Goal: Task Accomplishment & Management: Use online tool/utility

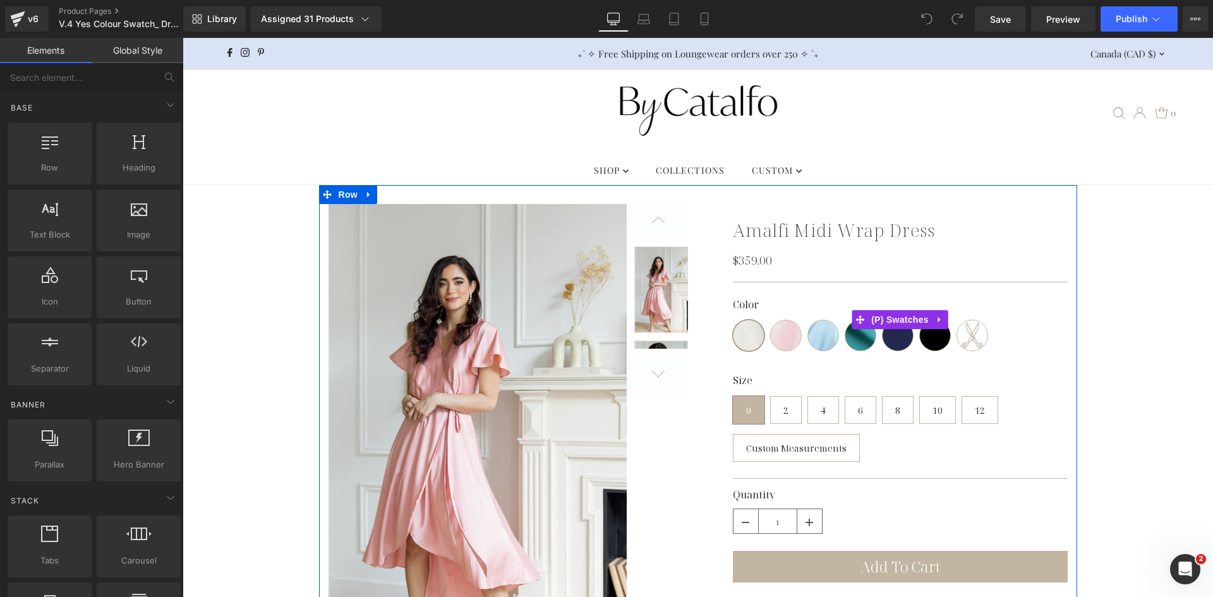
click at [784, 295] on div "Color Ivory Rosé Powder Blue Sea Green Navy Black Custom Colour Size 0 2 4 6 8 …" at bounding box center [900, 319] width 335 height 79
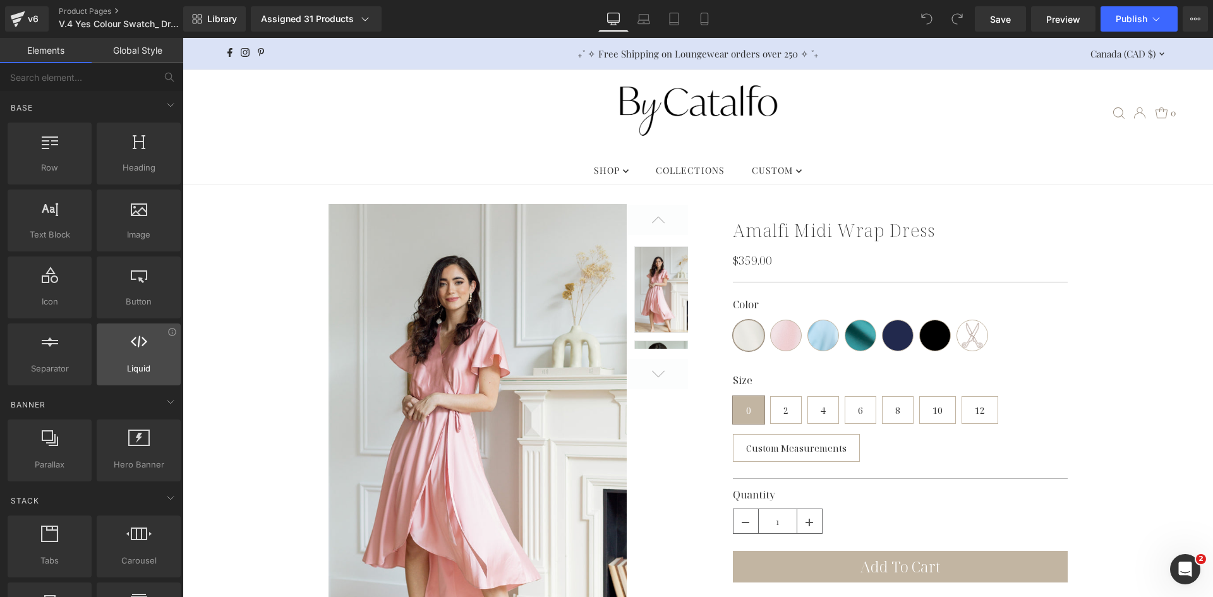
click at [155, 370] on span "Liquid" at bounding box center [138, 368] width 76 height 13
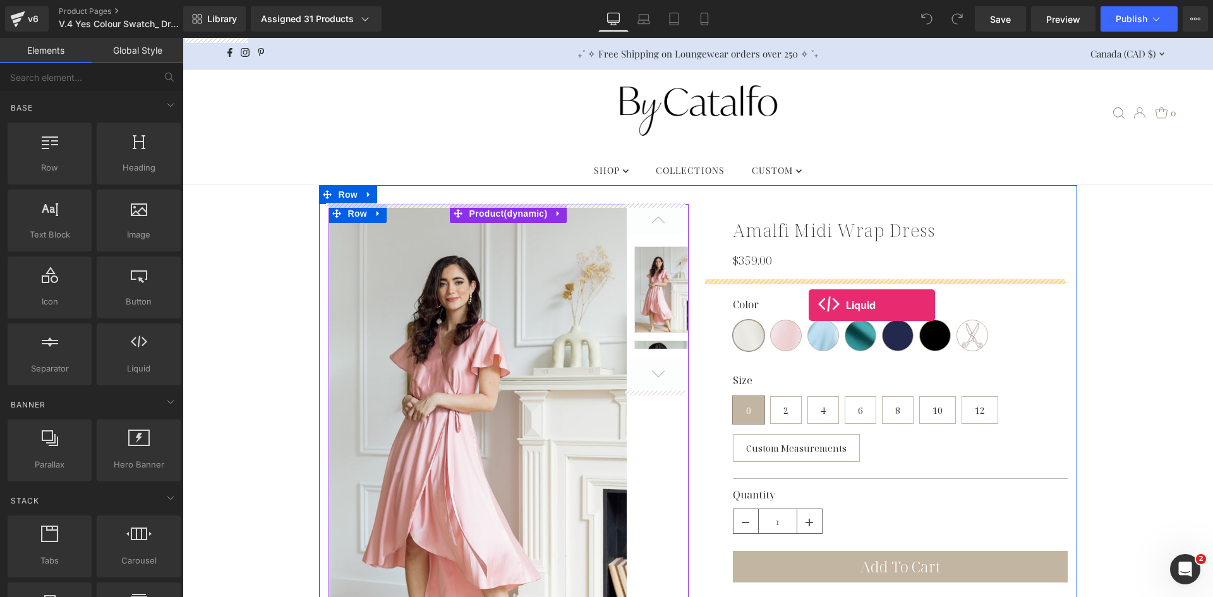
drag, startPoint x: 213, startPoint y: 337, endPoint x: 808, endPoint y: 305, distance: 596.4
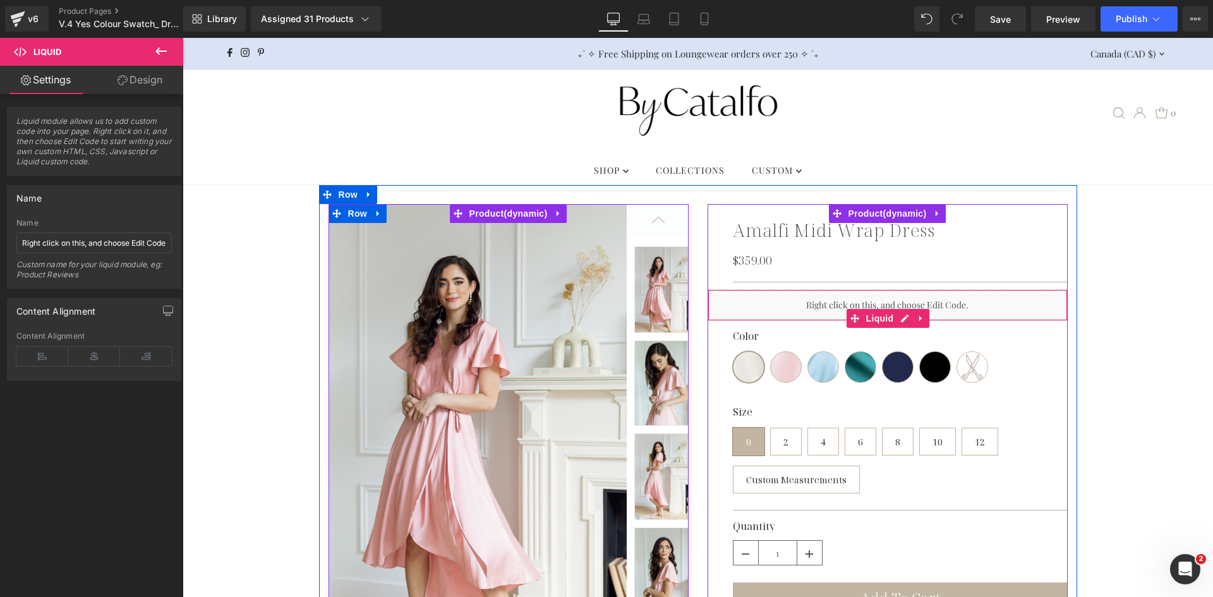
click at [836, 303] on div "Liquid" at bounding box center [887, 305] width 360 height 32
click at [800, 294] on div "Liquid" at bounding box center [887, 305] width 360 height 32
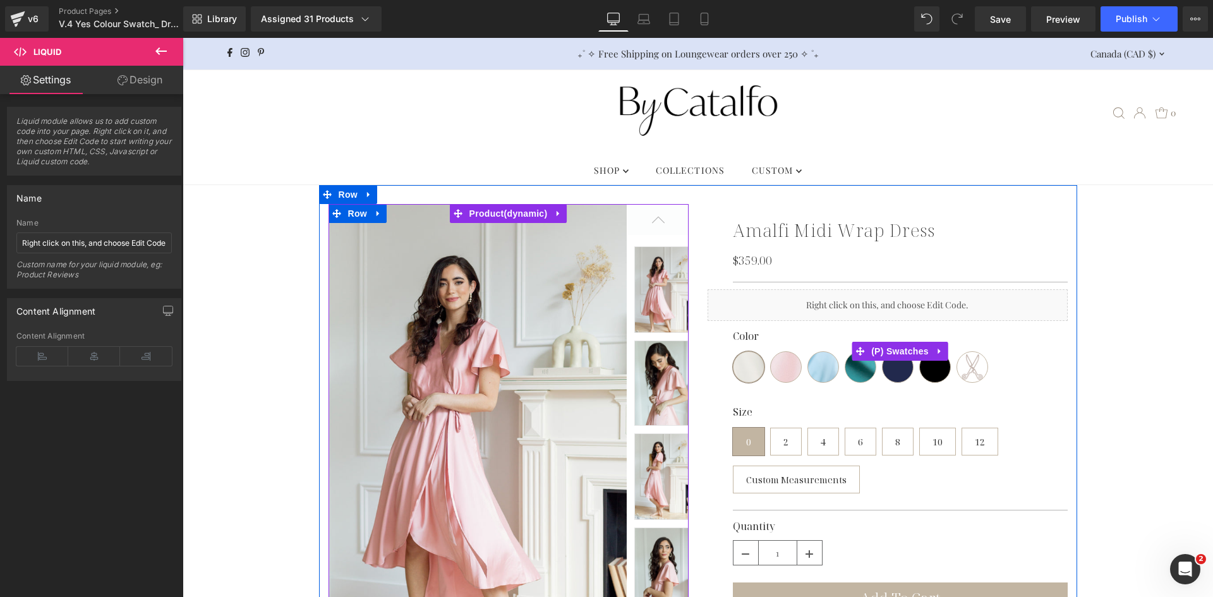
click at [903, 311] on div "Color Ivory Rosé Powder Blue Sea Green Navy Black Custom Colour Size 0 2 4 6 8 …" at bounding box center [900, 350] width 335 height 79
click at [935, 350] on icon at bounding box center [939, 350] width 9 height 9
click at [964, 349] on icon at bounding box center [965, 351] width 3 height 6
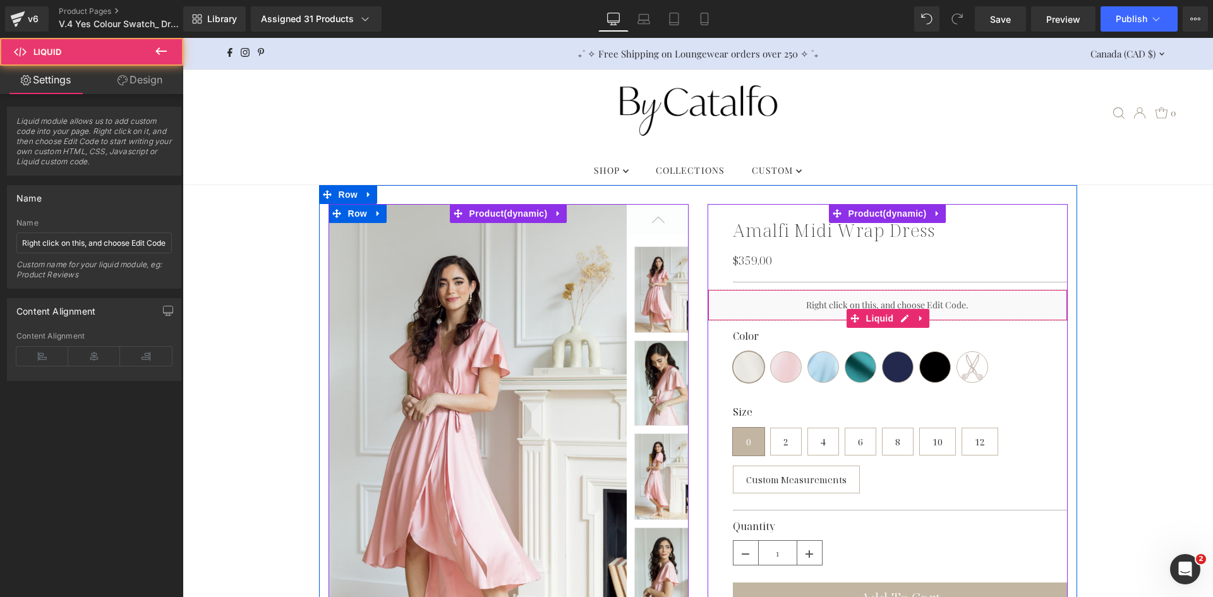
click at [800, 301] on div "Liquid" at bounding box center [887, 305] width 360 height 32
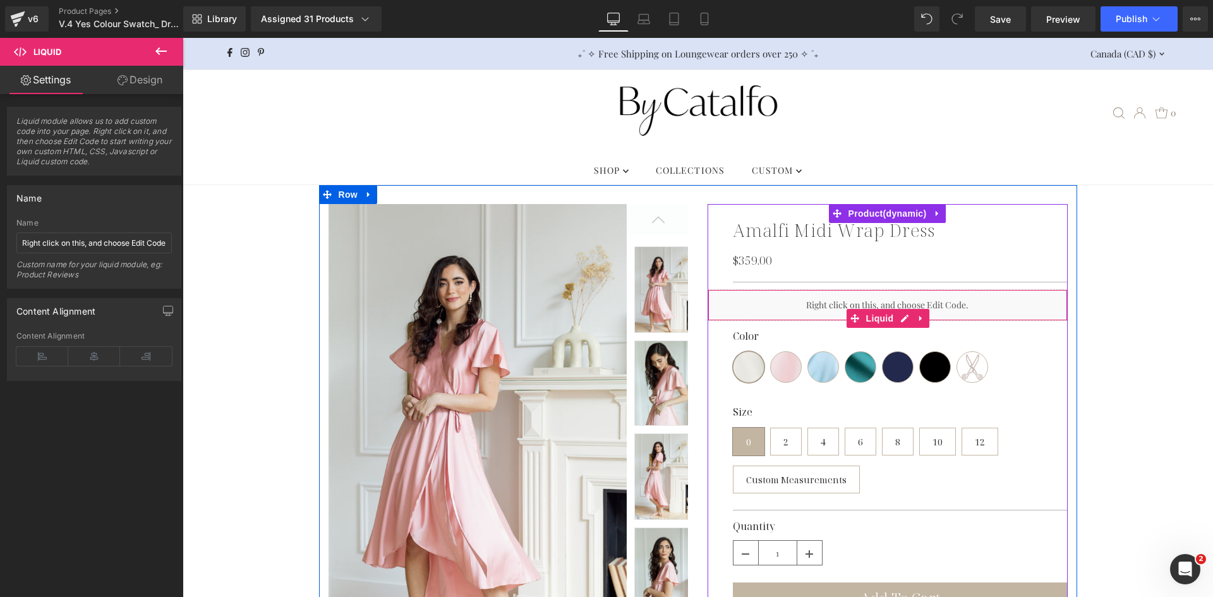
click at [780, 310] on div "Liquid" at bounding box center [887, 305] width 360 height 32
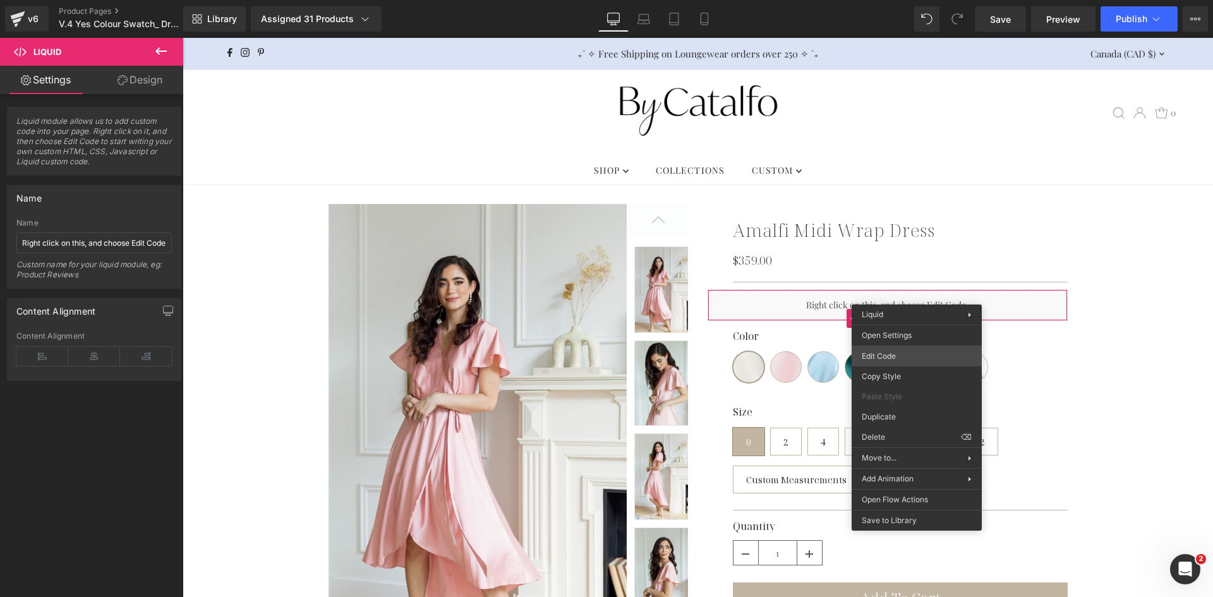
click at [899, 0] on div "Liquid You are previewing how the will restyle your page. You can not edit Elem…" at bounding box center [606, 0] width 1213 height 0
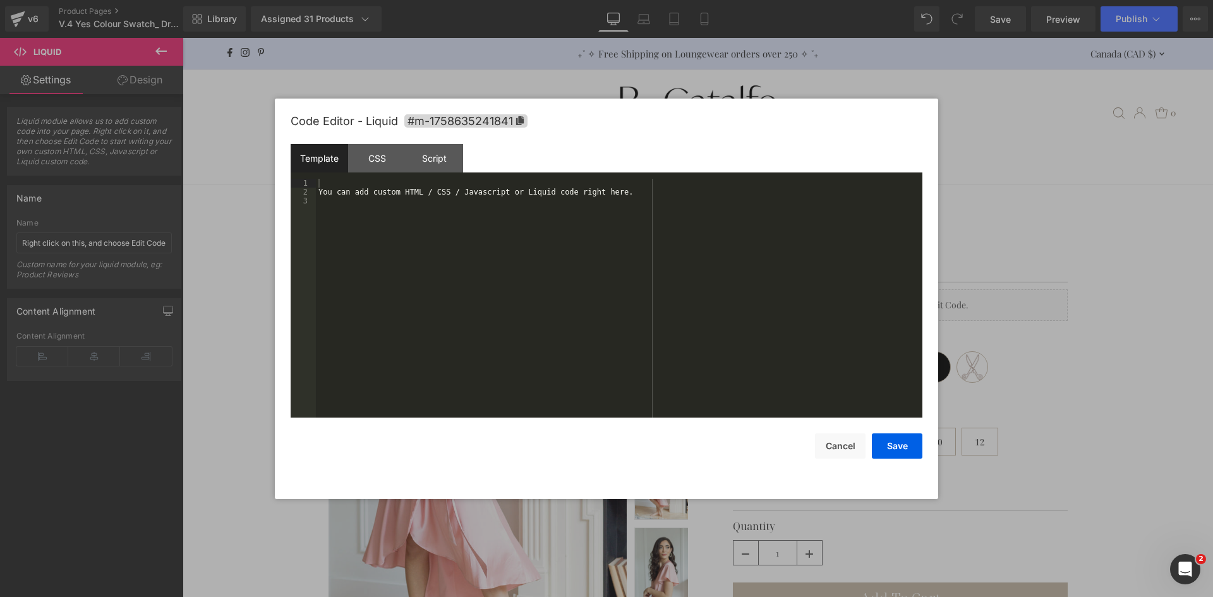
click at [544, 240] on div "You can add custom HTML / CSS / Javascript or Liquid code right here." at bounding box center [619, 307] width 606 height 256
click at [883, 449] on button "Save" at bounding box center [897, 445] width 51 height 25
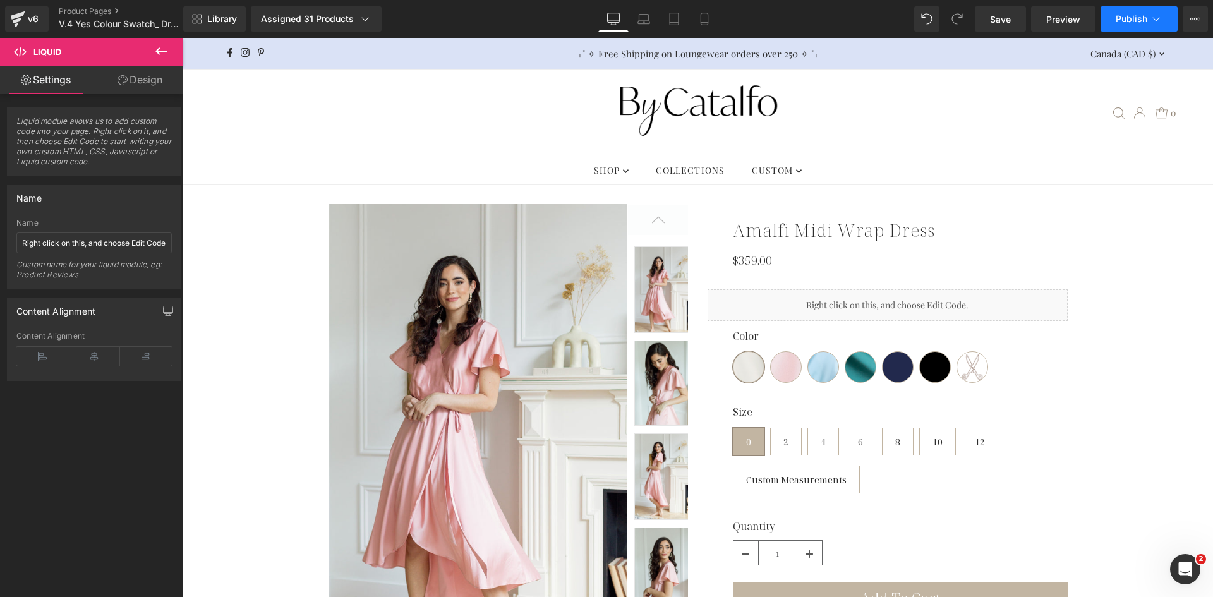
click at [1134, 17] on span "Publish" at bounding box center [1131, 19] width 32 height 10
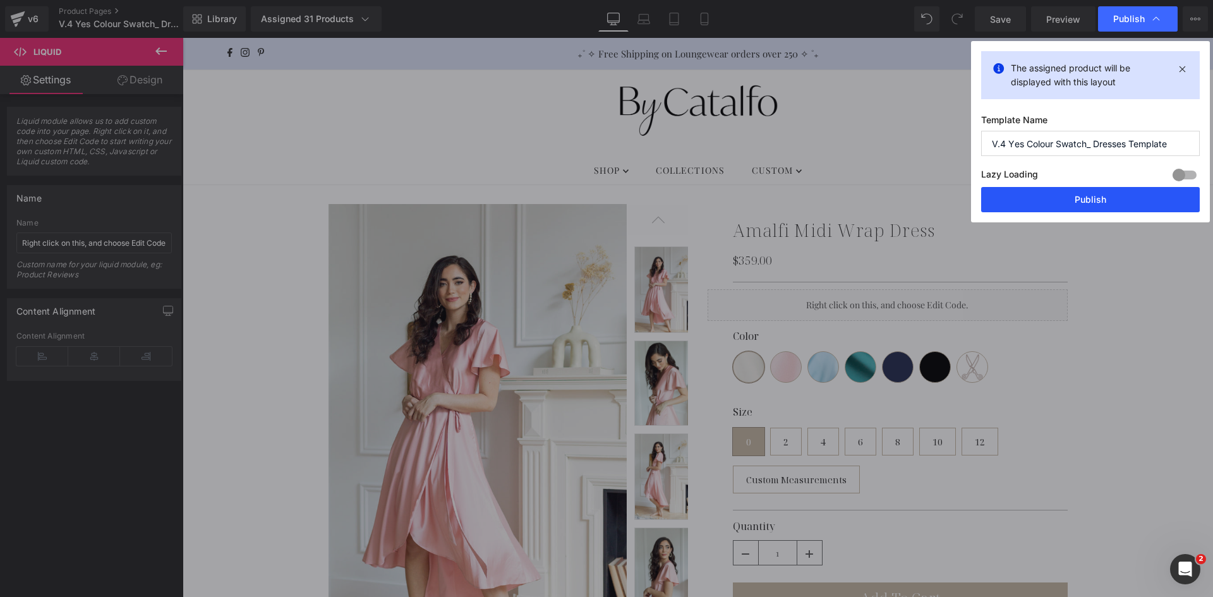
click at [1071, 200] on button "Publish" at bounding box center [1090, 199] width 219 height 25
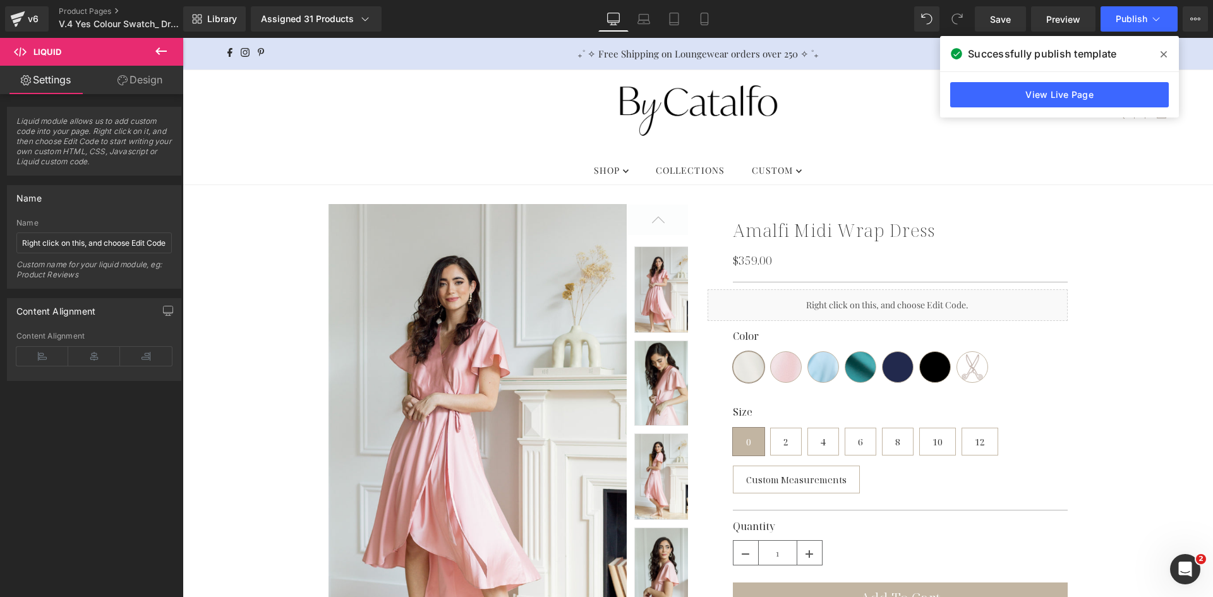
click at [1170, 52] on span at bounding box center [1163, 54] width 20 height 20
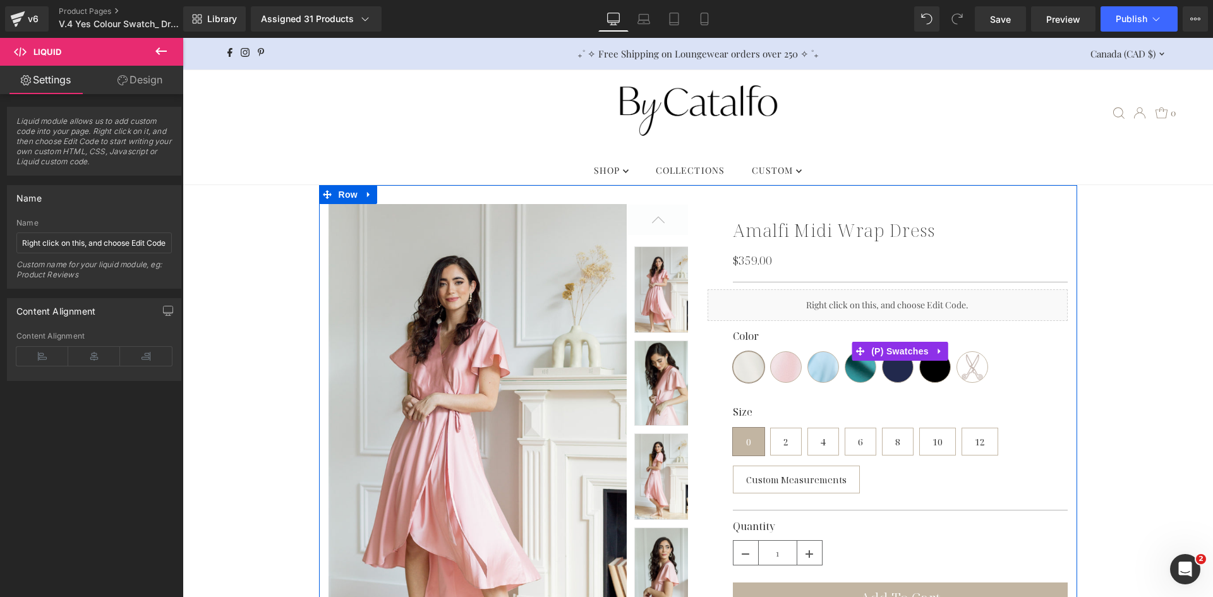
click at [798, 315] on div "Color Ivory Rosé Powder Blue Sea Green Navy Black Custom Colour Size 0 2 4 6 8 …" at bounding box center [900, 350] width 335 height 79
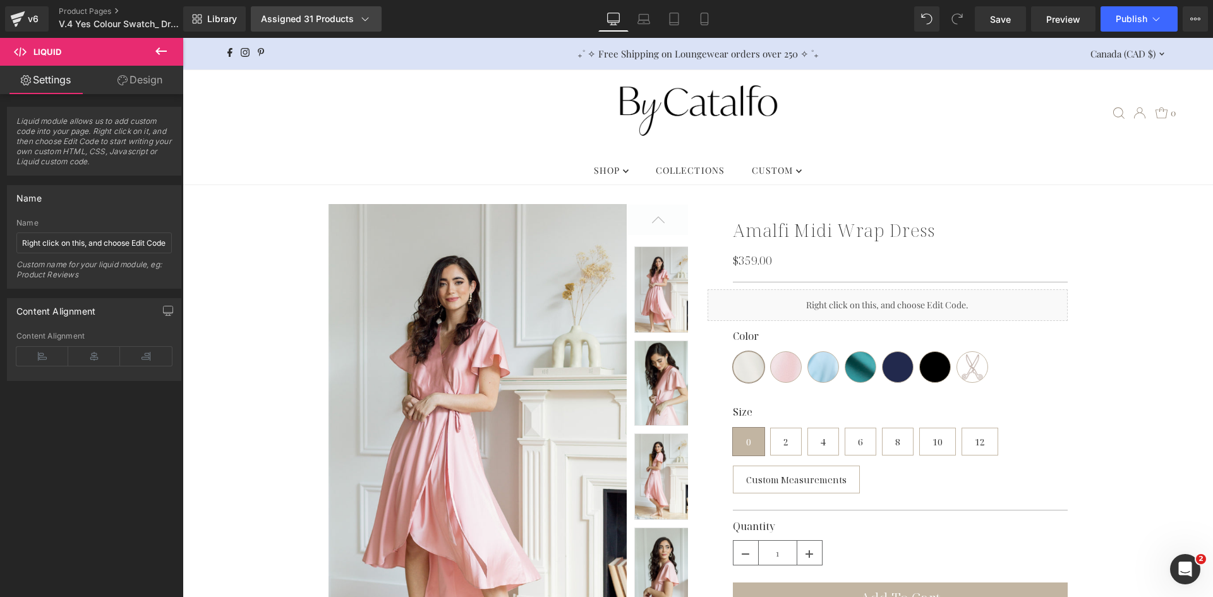
click at [356, 19] on div "Assigned 31 Products" at bounding box center [316, 19] width 111 height 13
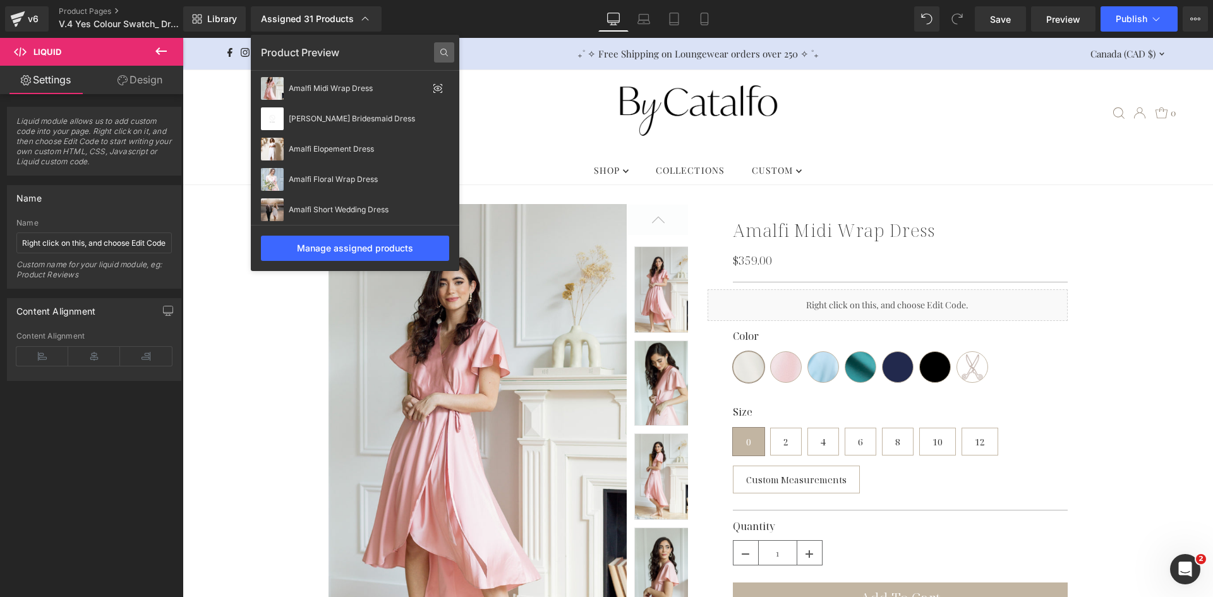
click at [450, 52] on icon at bounding box center [444, 52] width 20 height 20
type input "Dulce de Leche Heavenly Modal Pajamas"
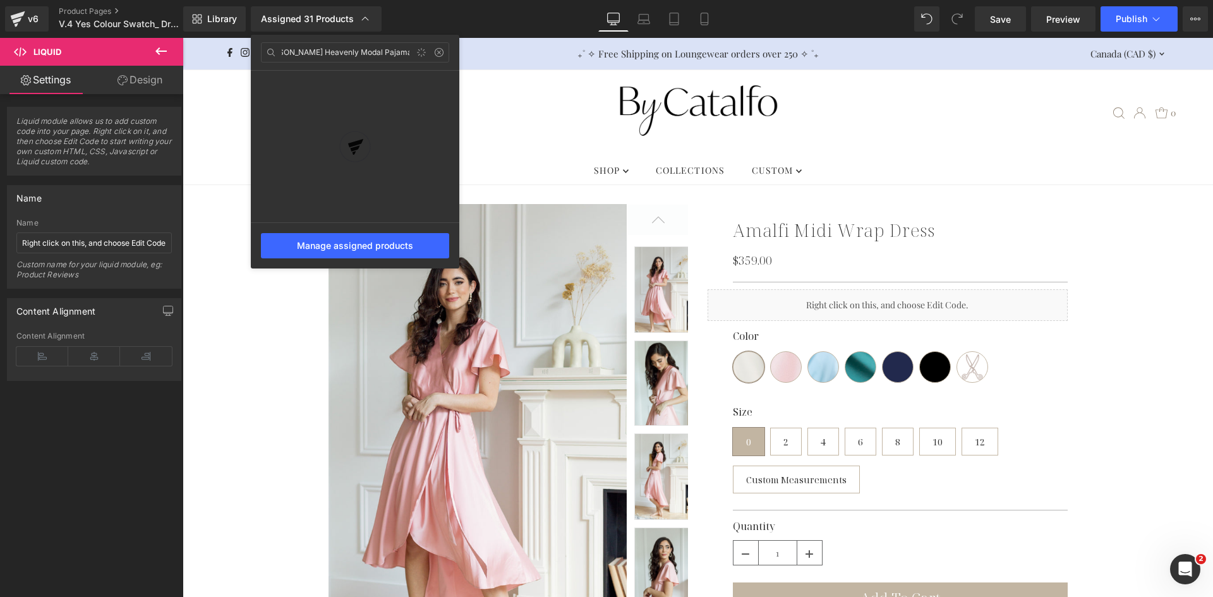
scroll to position [0, 1]
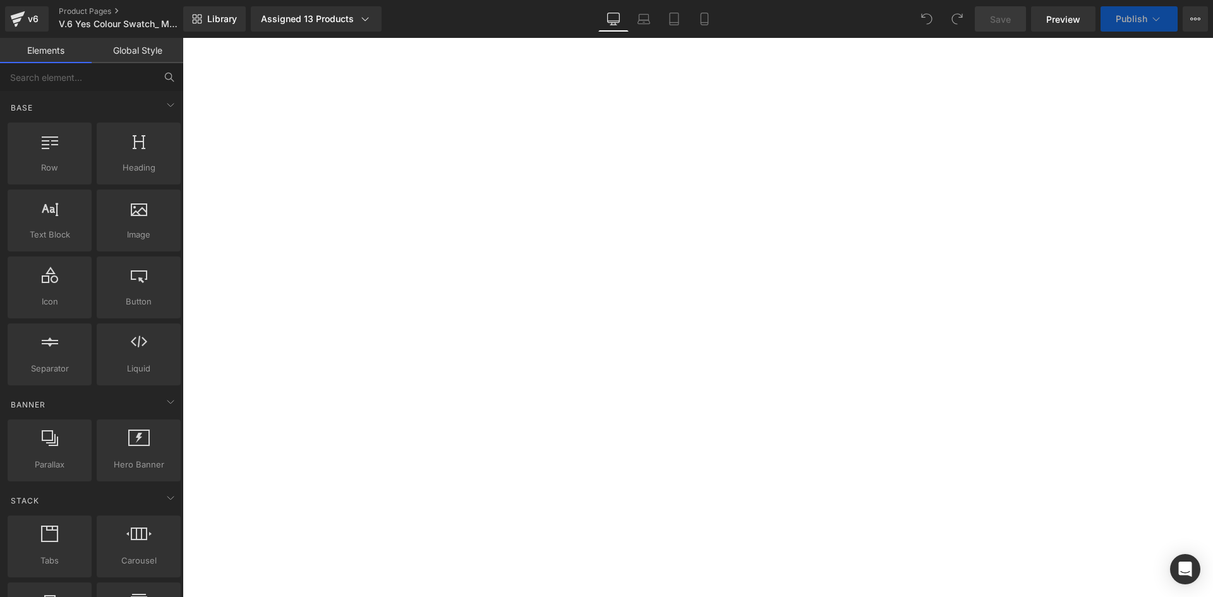
click at [167, 79] on icon at bounding box center [168, 76] width 6 height 6
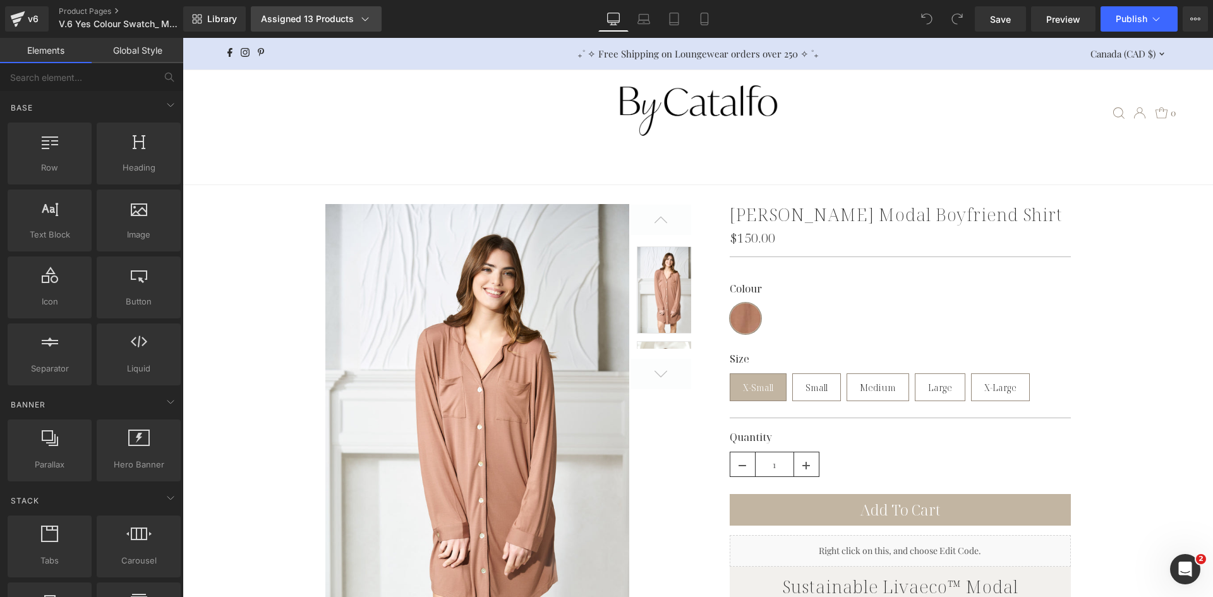
click at [303, 20] on div "Assigned 13 Products" at bounding box center [316, 19] width 111 height 13
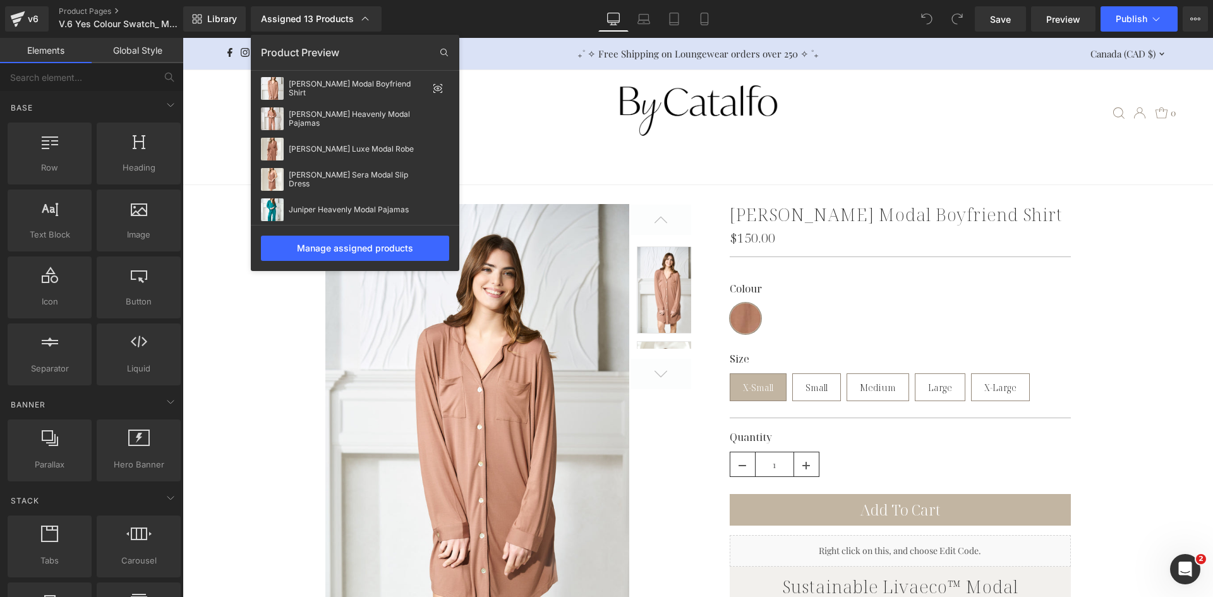
click at [829, 301] on div at bounding box center [698, 317] width 1030 height 559
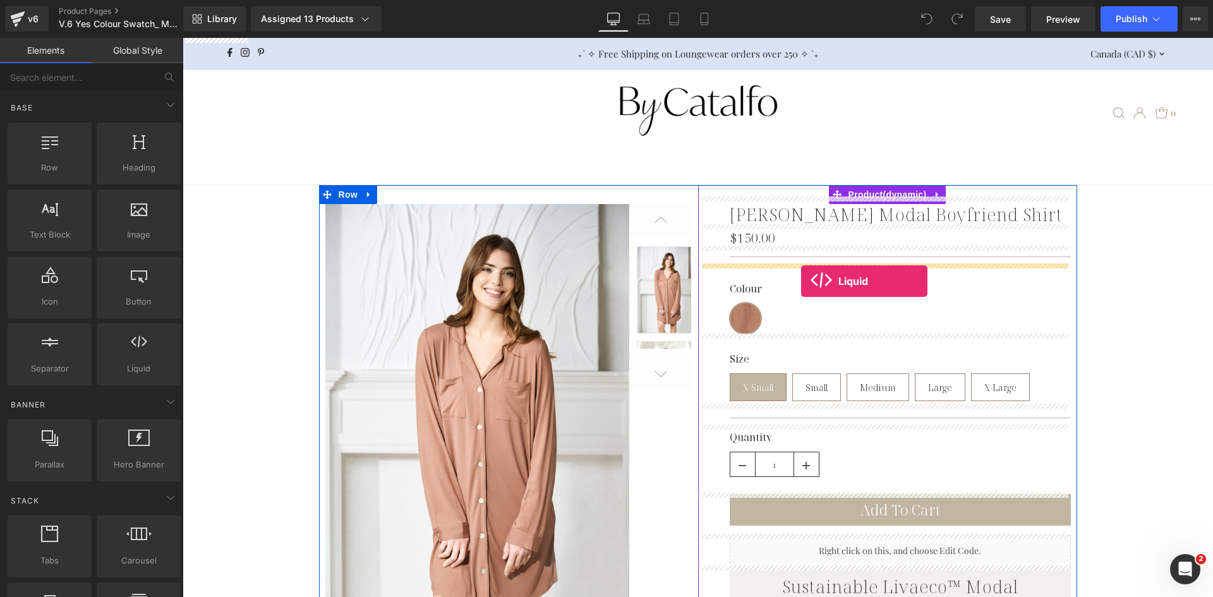
drag, startPoint x: 361, startPoint y: 384, endPoint x: 801, endPoint y: 281, distance: 452.1
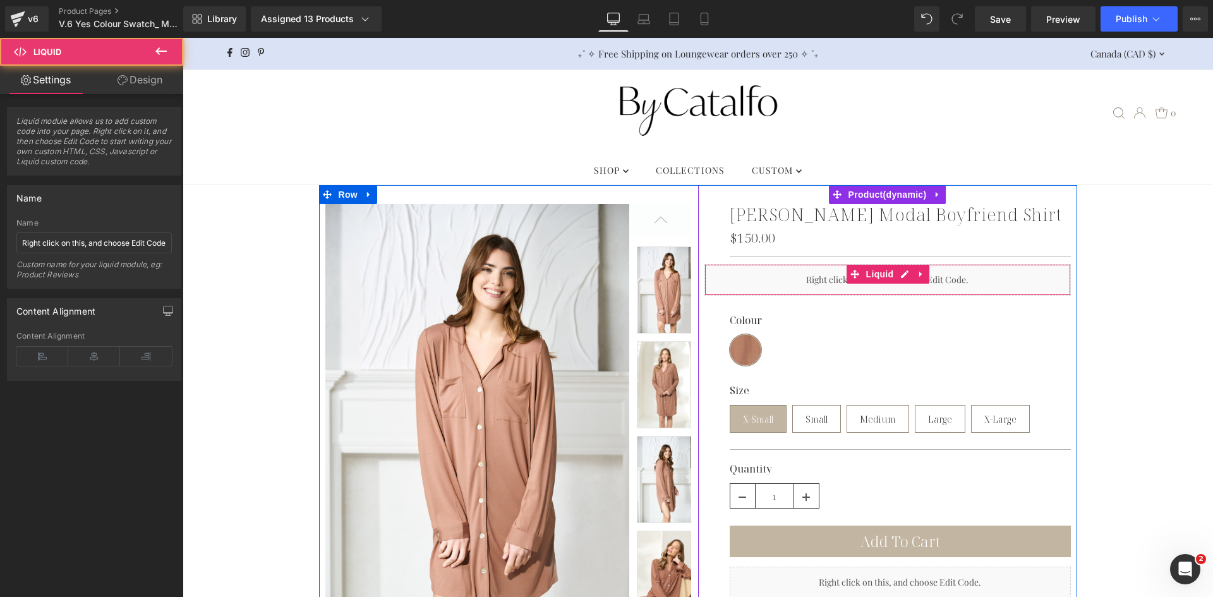
click at [828, 282] on div "Liquid" at bounding box center [887, 280] width 366 height 32
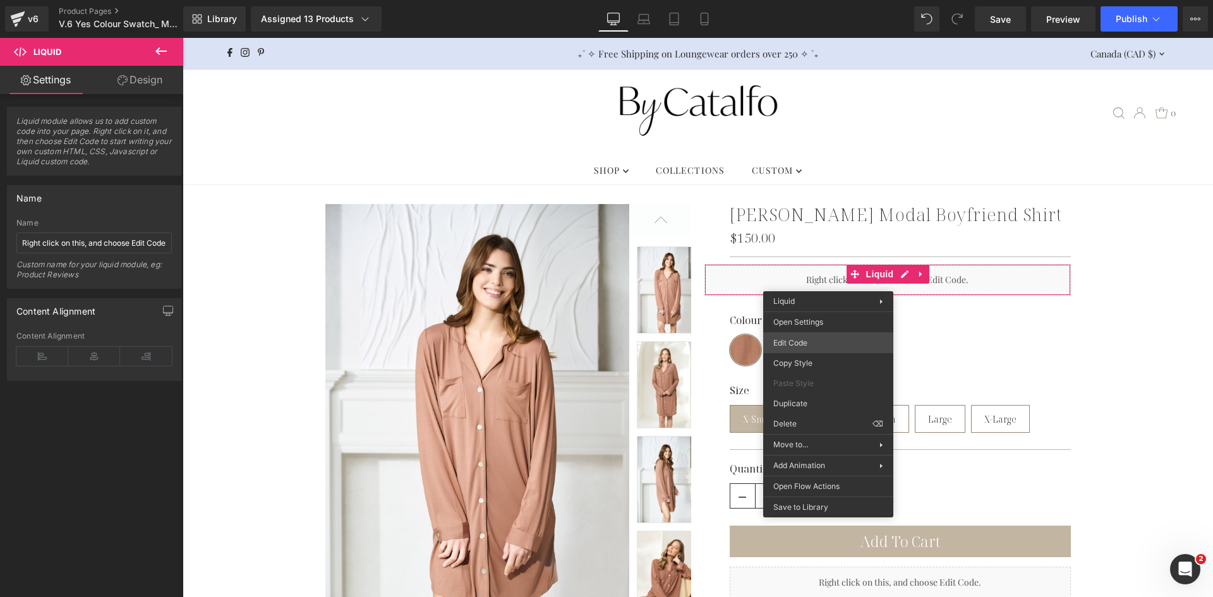
click at [839, 0] on div "Liquid You are previewing how the will restyle your page. You can not edit Elem…" at bounding box center [606, 0] width 1213 height 0
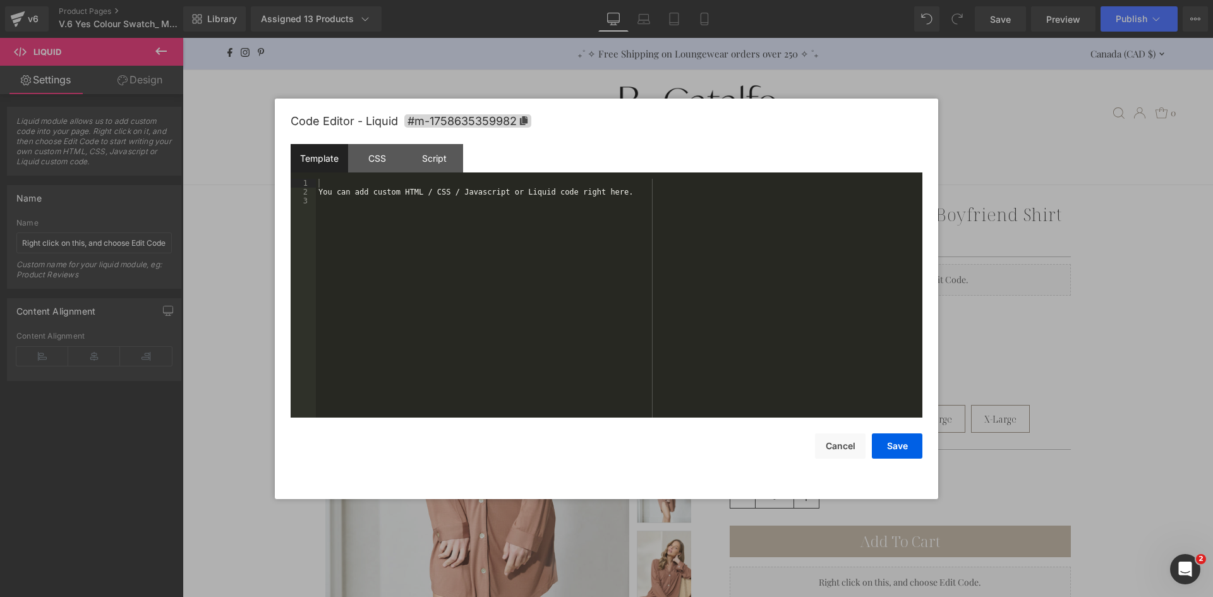
click at [531, 265] on div "You can add custom HTML / CSS / Javascript or Liquid code right here." at bounding box center [619, 307] width 606 height 256
click at [633, 205] on div "Dulce de Leche Heavenly Modal Pajamas" at bounding box center [619, 307] width 606 height 256
click at [889, 441] on button "Save" at bounding box center [897, 445] width 51 height 25
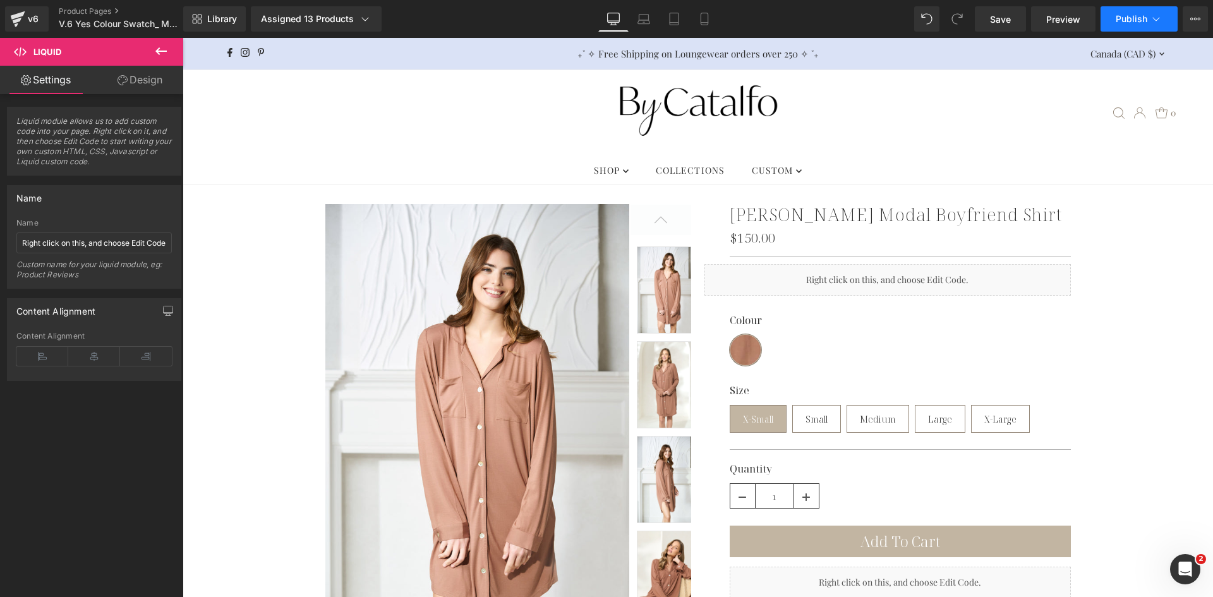
click at [1127, 20] on span "Publish" at bounding box center [1131, 19] width 32 height 10
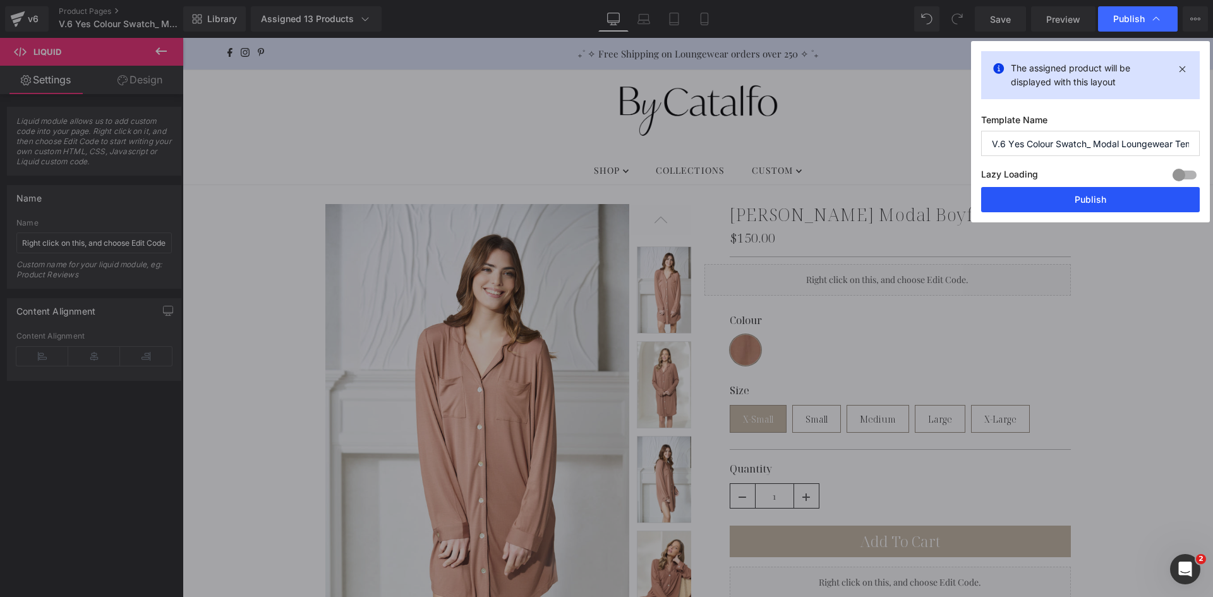
click at [1105, 199] on button "Publish" at bounding box center [1090, 199] width 219 height 25
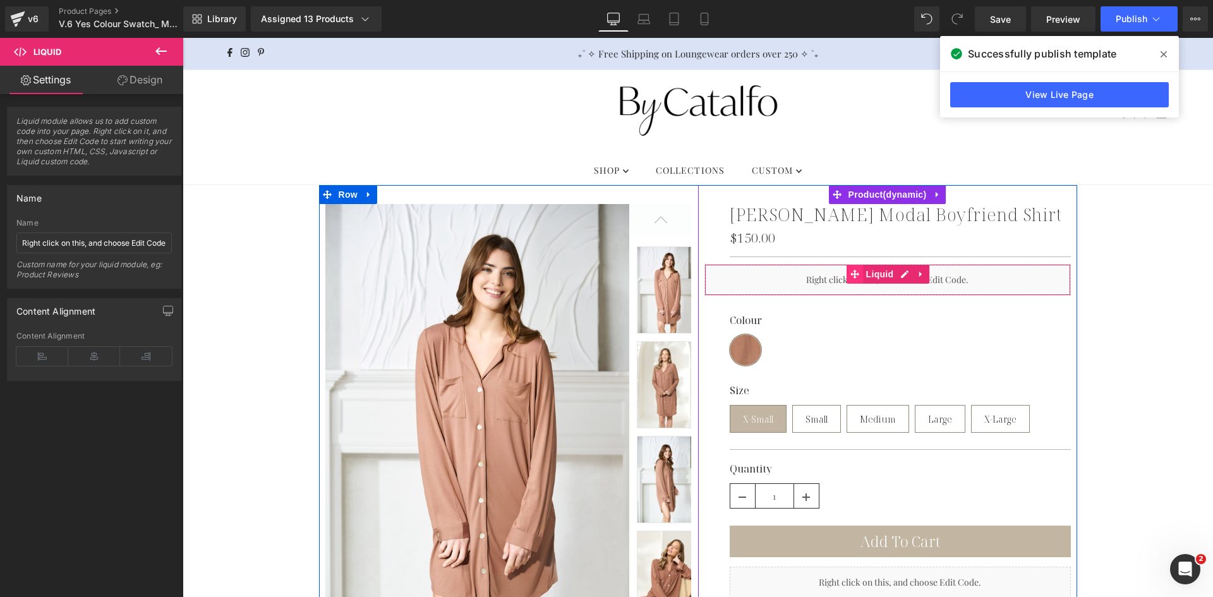
click at [846, 282] on span at bounding box center [854, 274] width 16 height 19
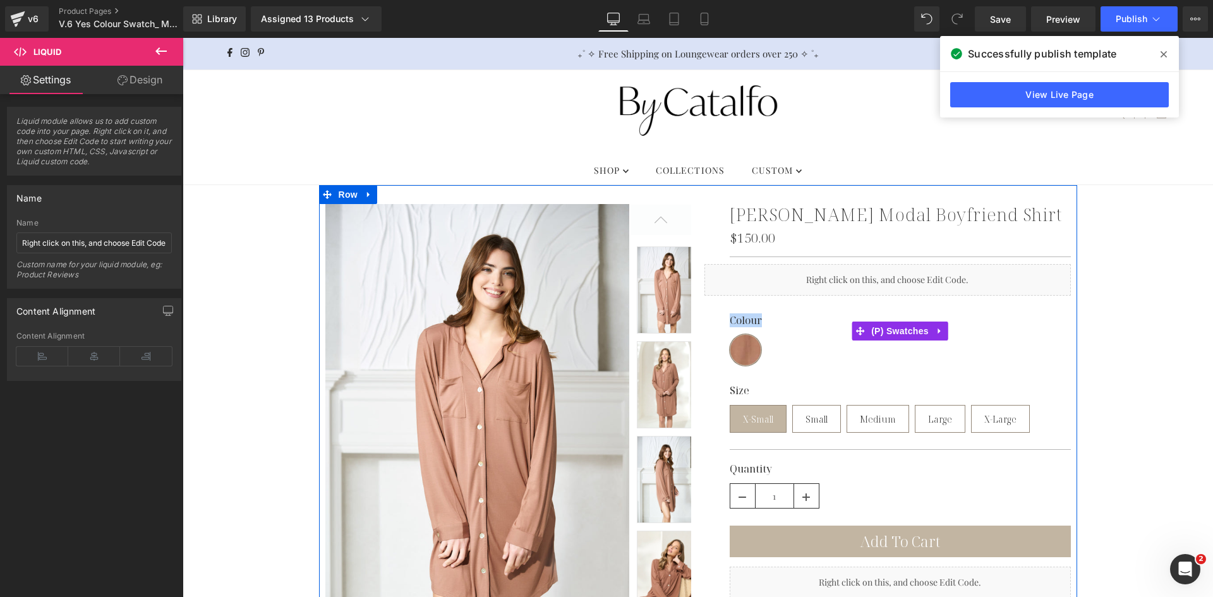
drag, startPoint x: 812, startPoint y: 276, endPoint x: 820, endPoint y: 311, distance: 36.3
click at [820, 311] on div "Dulce de Leche Modal Boyfriend Shirt (P) Title $150.00 $0 (P) Price Separator L…" at bounding box center [887, 515] width 366 height 635
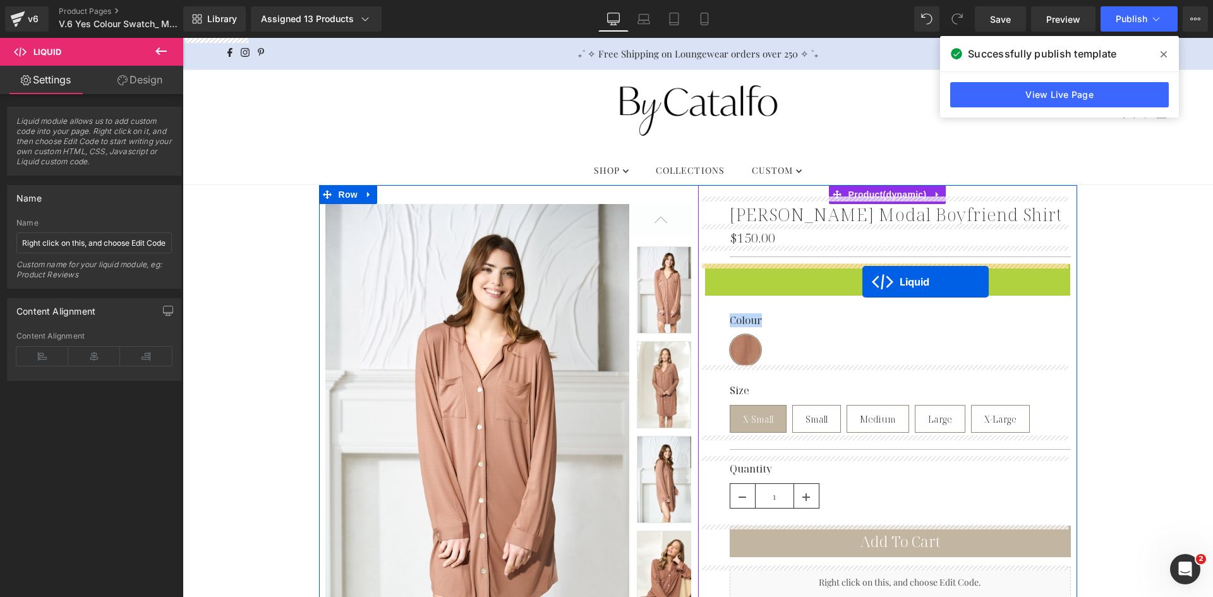
drag, startPoint x: 851, startPoint y: 276, endPoint x: 862, endPoint y: 282, distance: 12.7
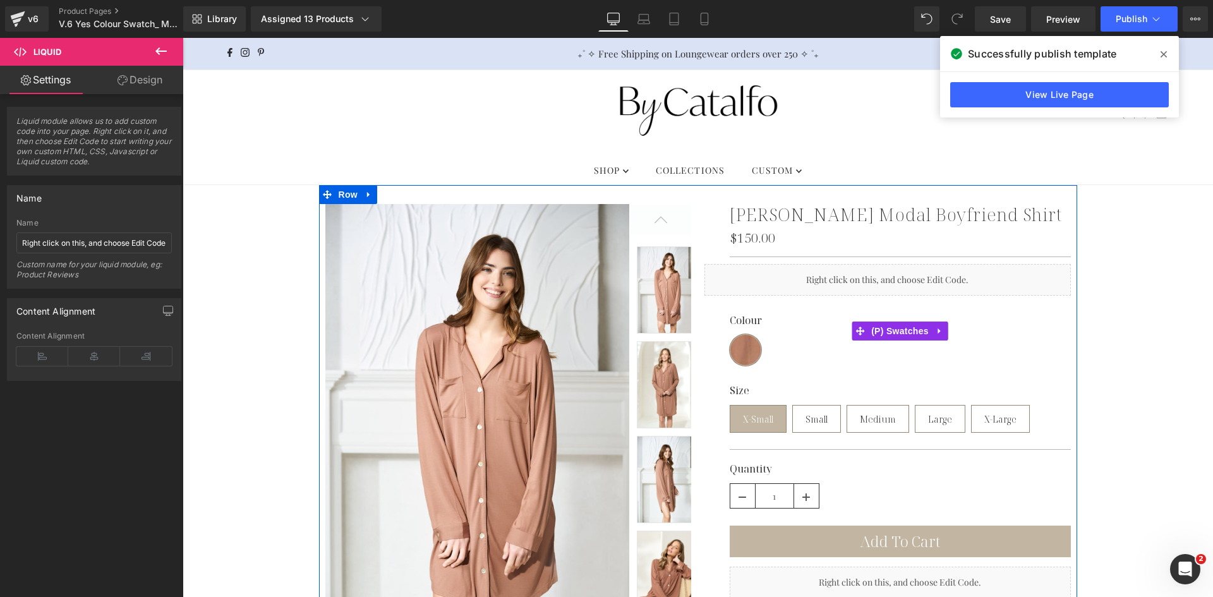
click at [832, 349] on div "Colour Dulce de Leche" at bounding box center [900, 340] width 341 height 51
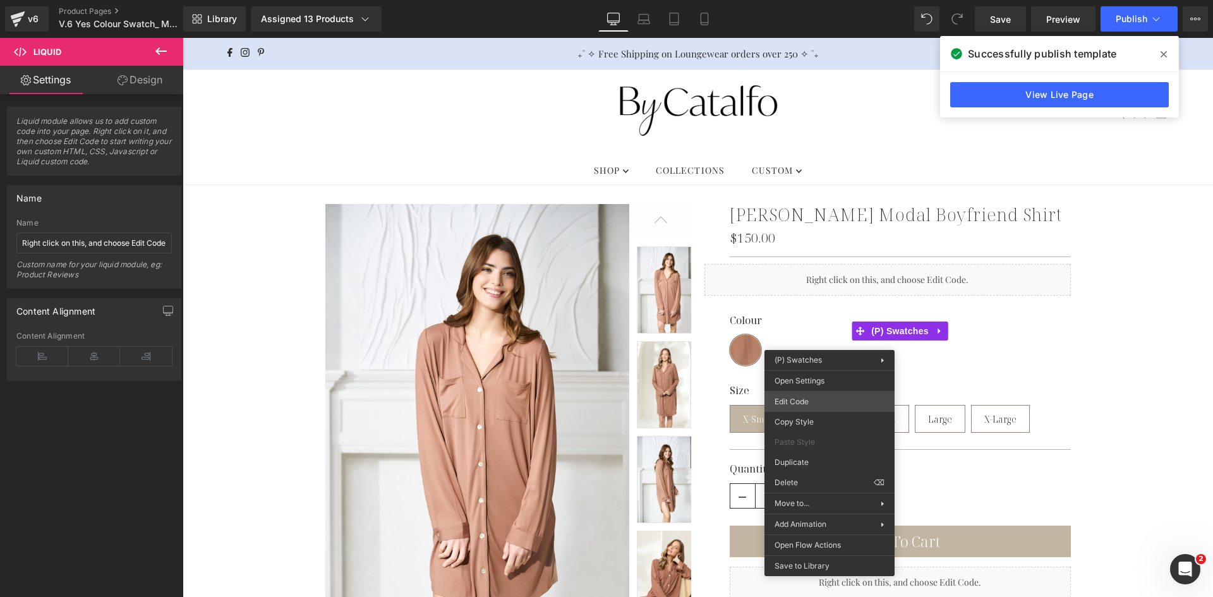
click at [824, 0] on div "Liquid You are previewing how the will restyle your page. You can not edit Elem…" at bounding box center [606, 0] width 1213 height 0
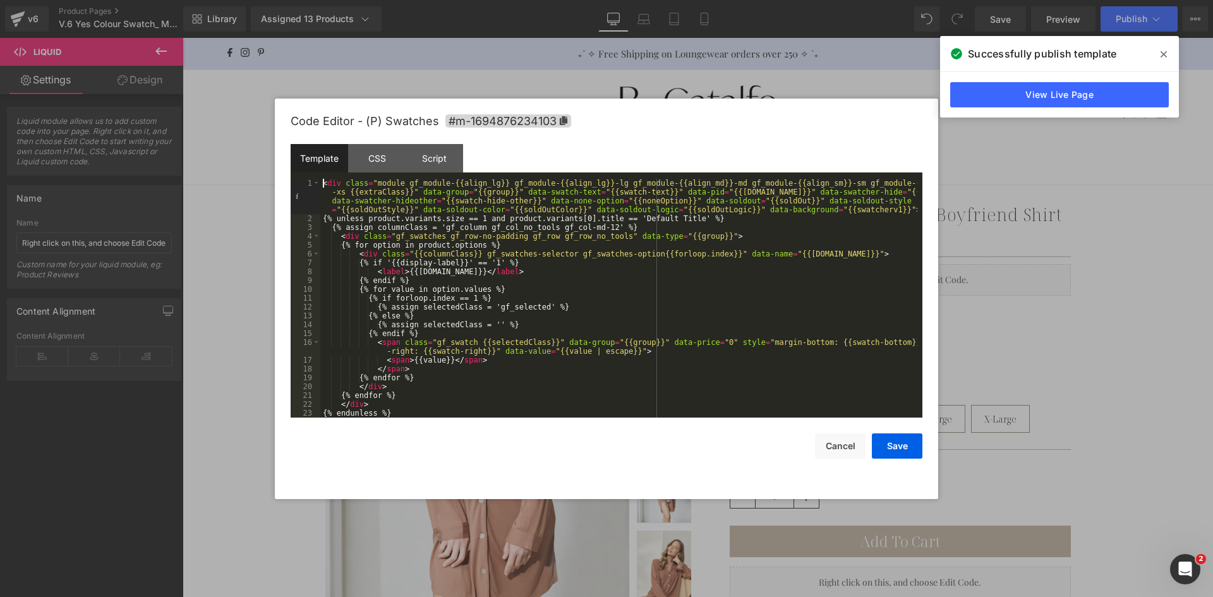
click at [323, 179] on div "< div class = "module gf_module-{{align_lg}} gf_module-{{align_lg}}-lg gf_modul…" at bounding box center [618, 320] width 597 height 283
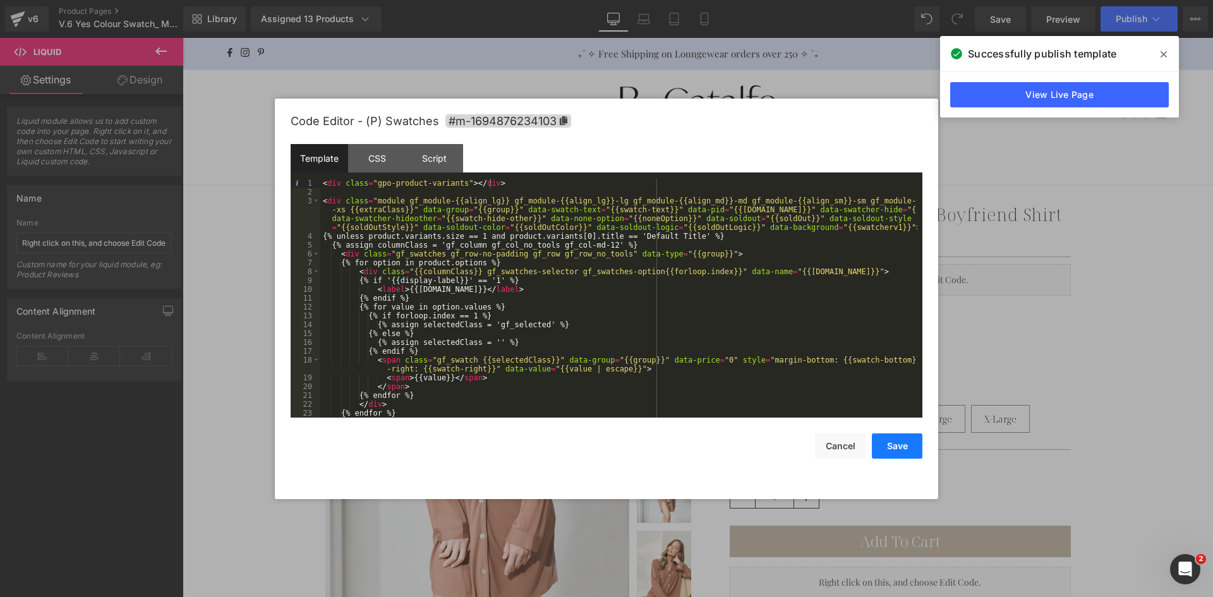
click at [883, 439] on button "Save" at bounding box center [897, 445] width 51 height 25
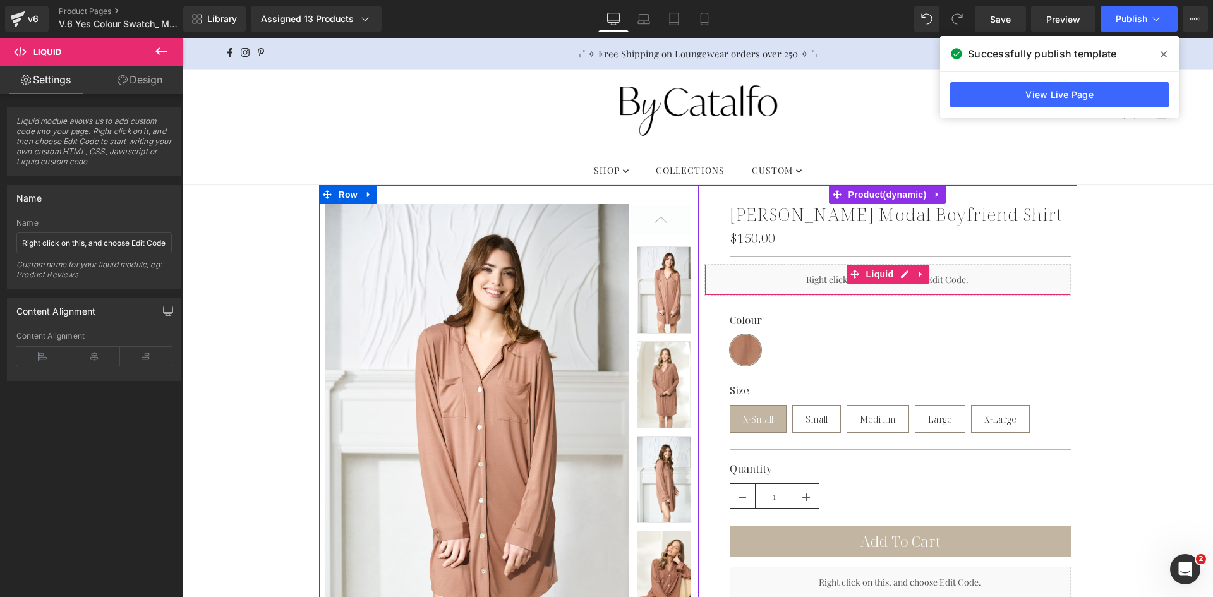
click at [958, 279] on div "Liquid" at bounding box center [887, 280] width 366 height 32
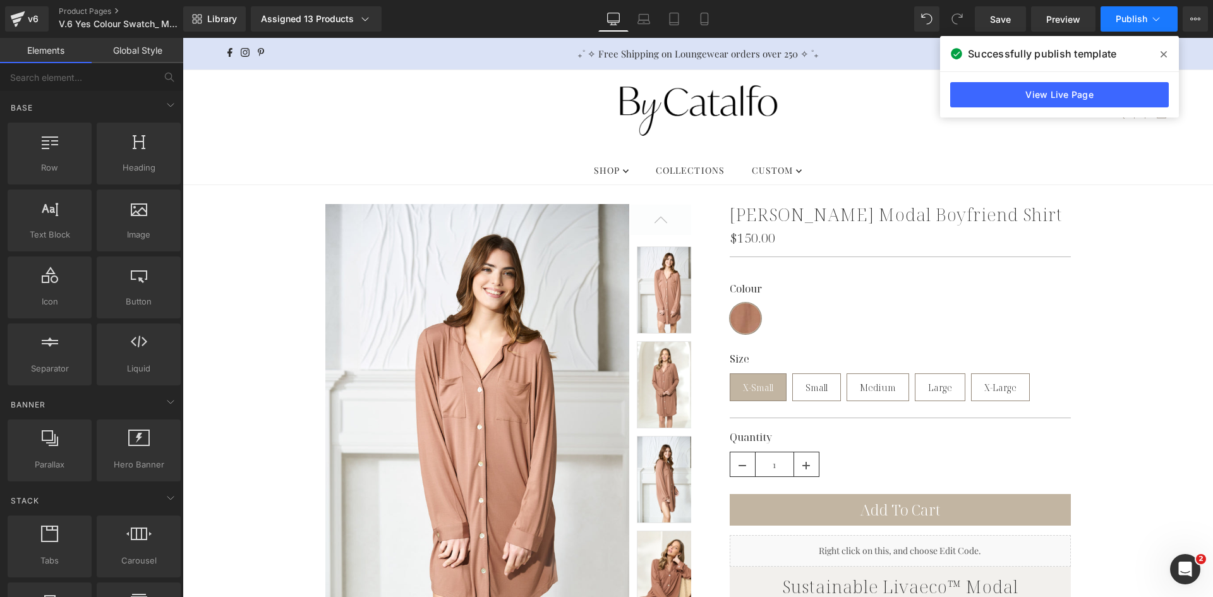
click at [1137, 17] on span "Publish" at bounding box center [1131, 19] width 32 height 10
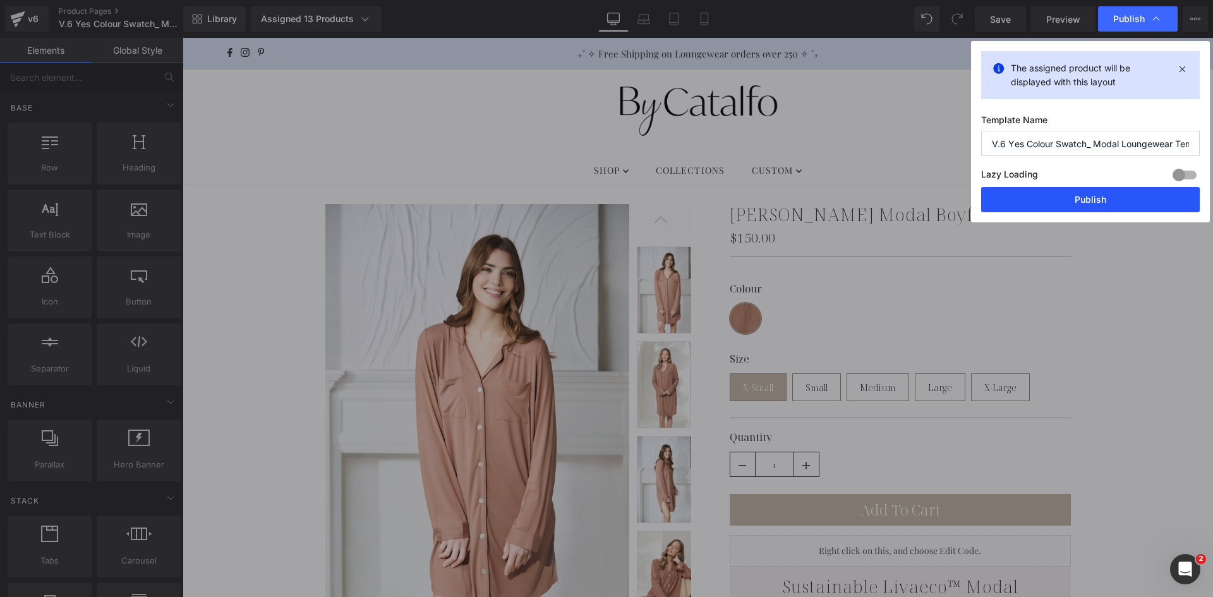
drag, startPoint x: 1081, startPoint y: 196, endPoint x: 712, endPoint y: 126, distance: 375.0
click at [1081, 196] on button "Publish" at bounding box center [1090, 199] width 219 height 25
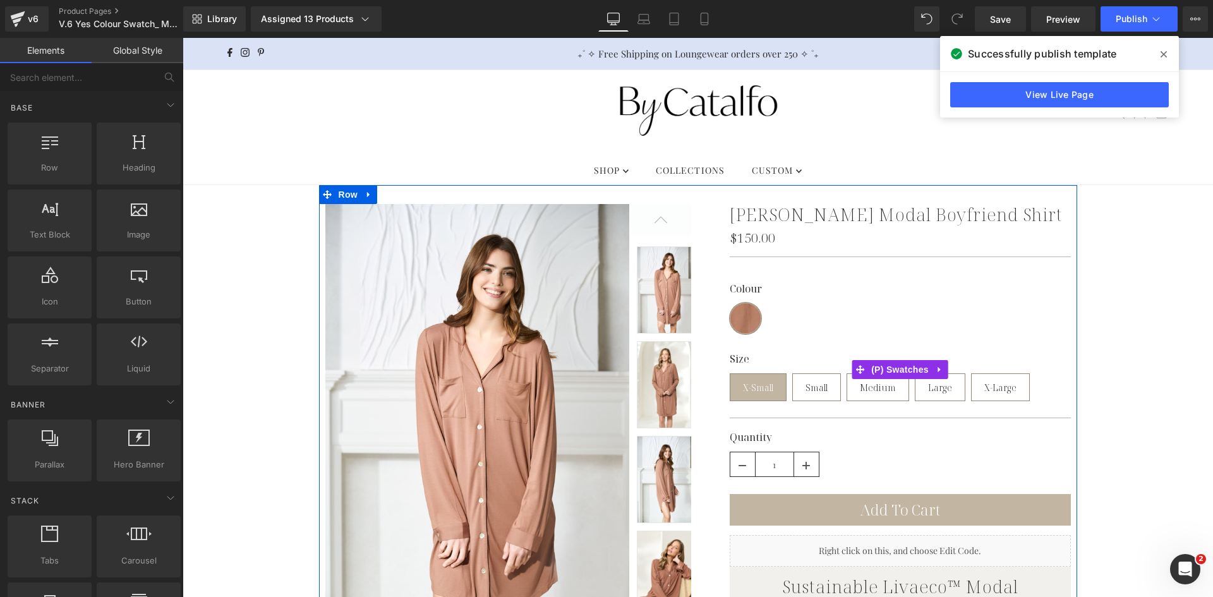
click at [800, 345] on div "Colour Dulce de Leche Size X-Small Small Medium Large X-Large" at bounding box center [900, 369] width 341 height 70
click at [743, 291] on label "Colour" at bounding box center [900, 293] width 341 height 20
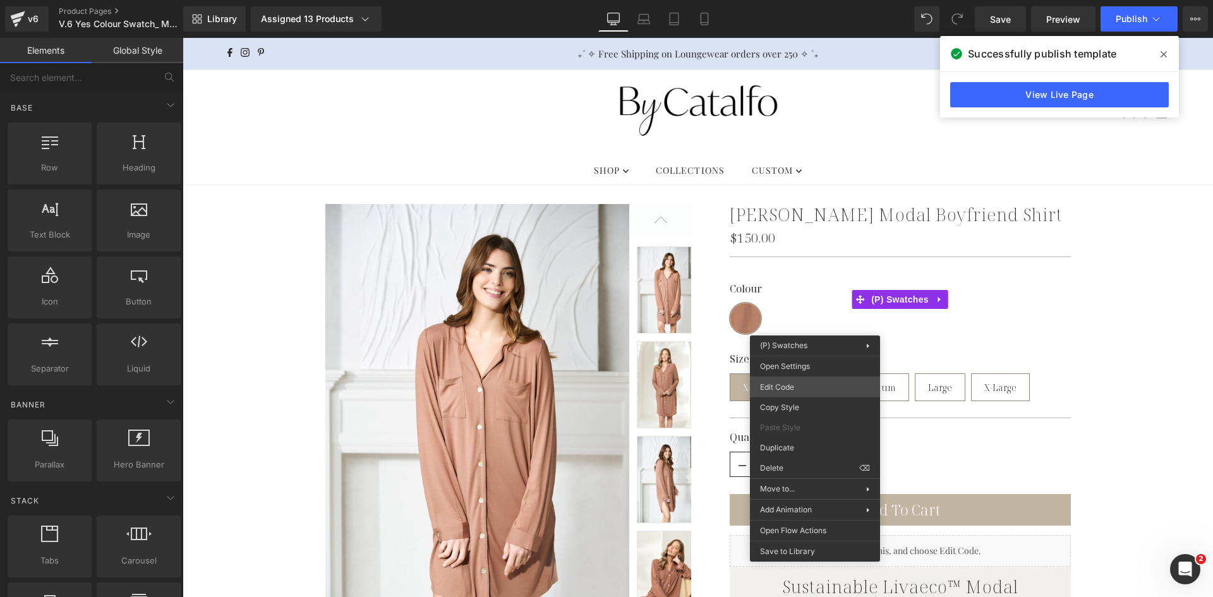
click at [820, 0] on div "Liquid You are previewing how the will restyle your page. You can not edit Elem…" at bounding box center [606, 0] width 1213 height 0
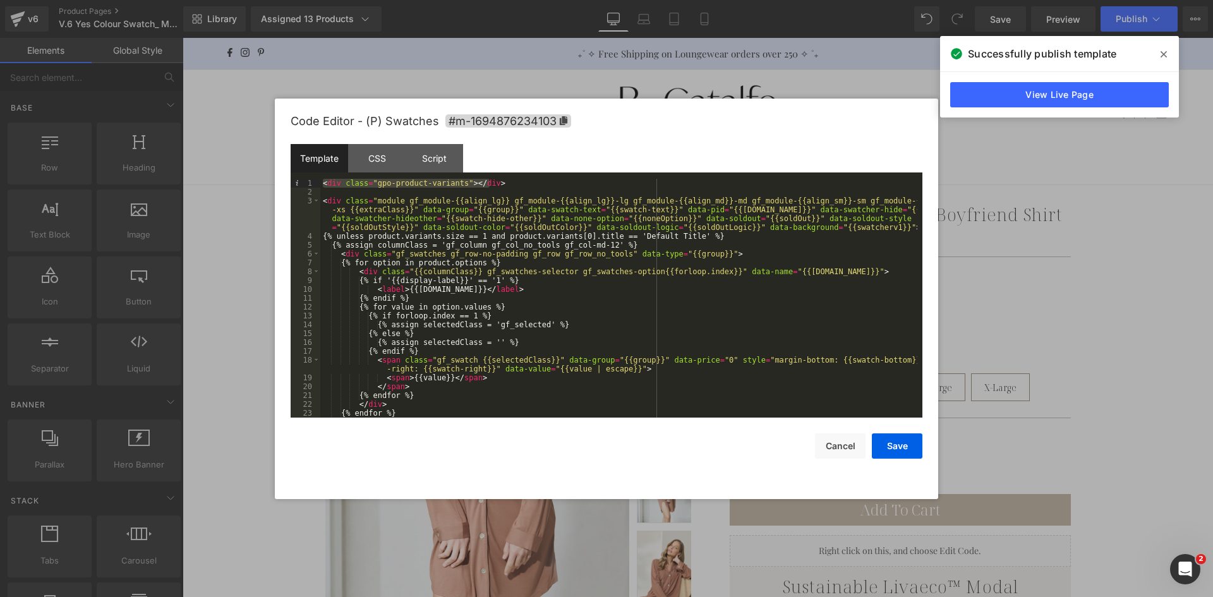
drag, startPoint x: 526, startPoint y: 186, endPoint x: 304, endPoint y: 177, distance: 222.5
click at [304, 177] on div "Template CSS Script Data 1 2 3 4 5 6 7 8 9 10 11 12 13 14 15 16 17 18 19 20 21 …" at bounding box center [607, 280] width 632 height 273
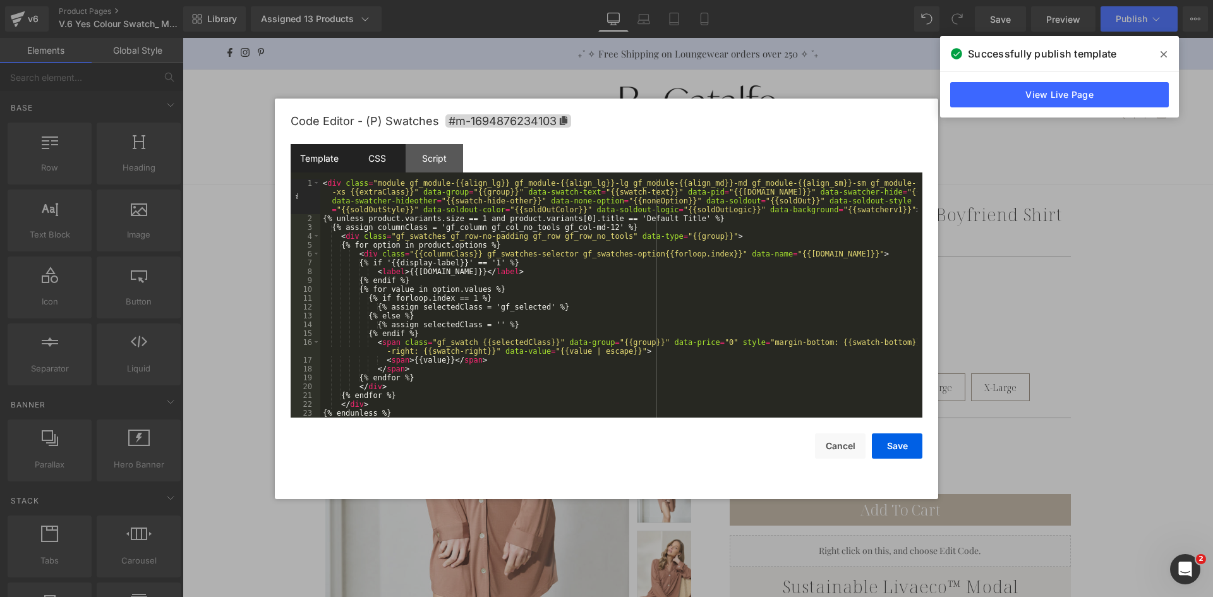
click at [362, 156] on div "CSS" at bounding box center [376, 158] width 57 height 28
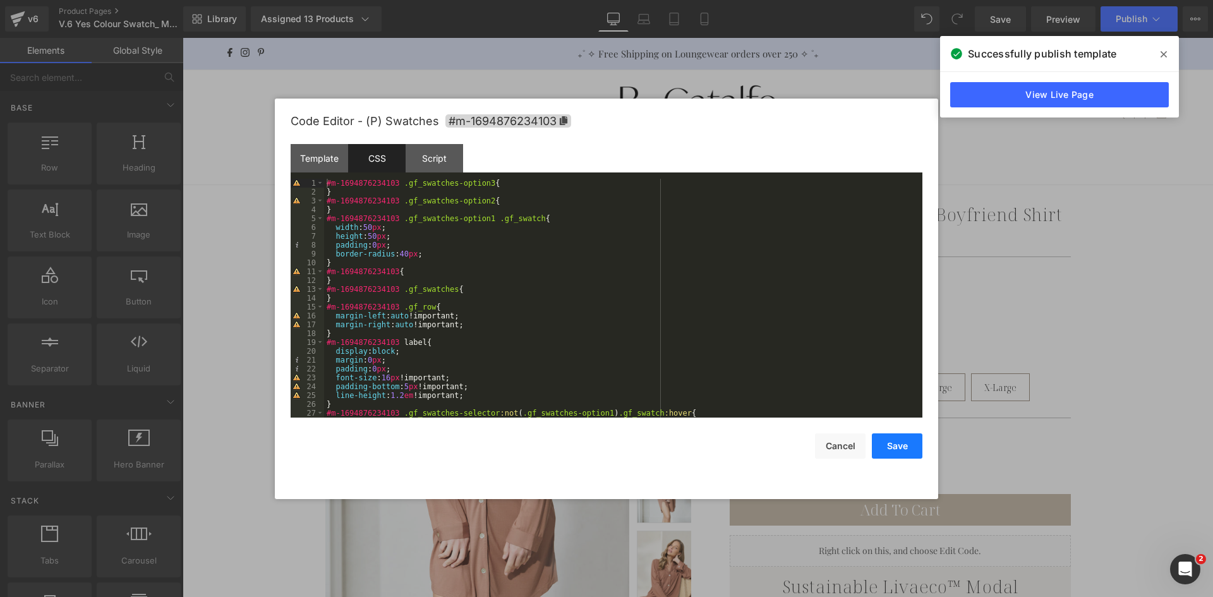
click at [903, 456] on button "Save" at bounding box center [897, 445] width 51 height 25
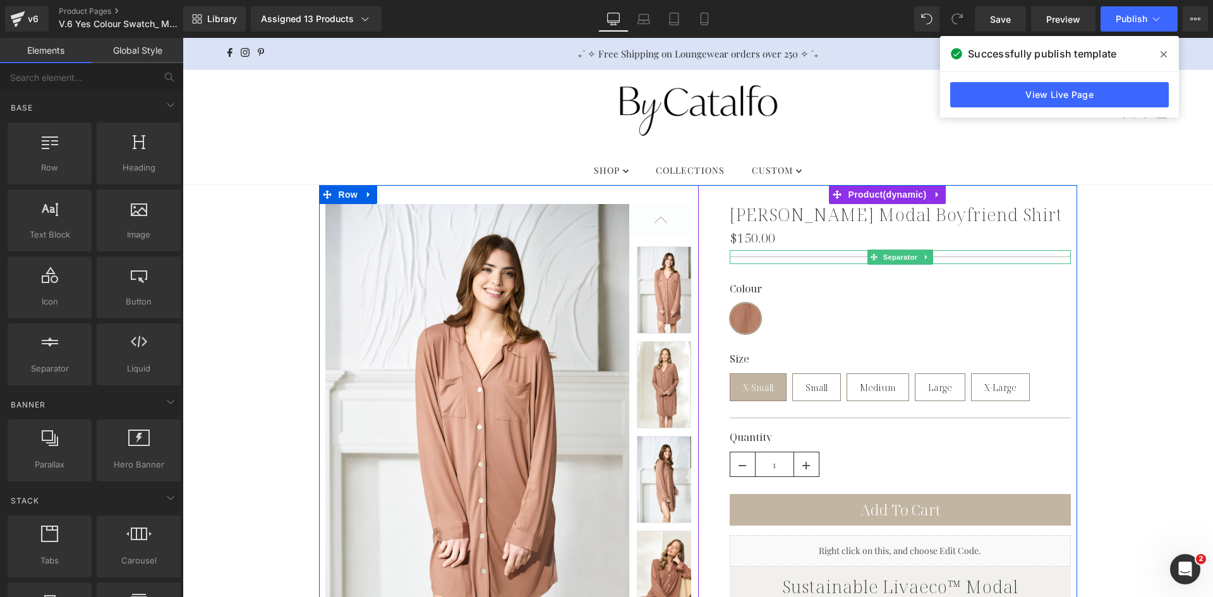
click at [767, 257] on div at bounding box center [900, 257] width 341 height 14
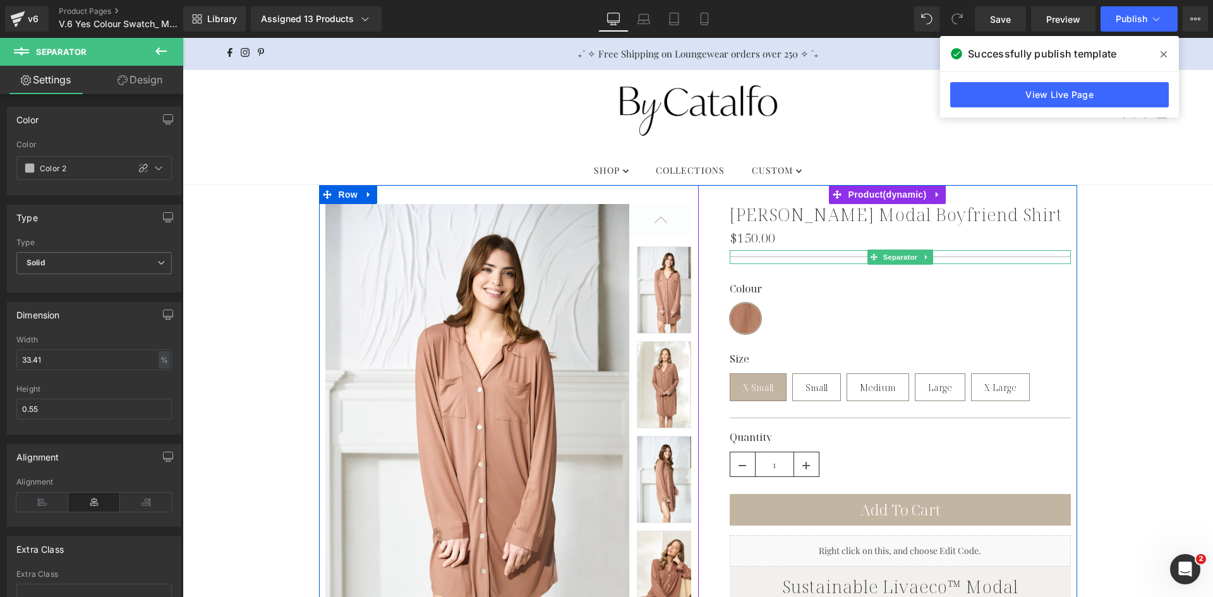
click at [782, 259] on div at bounding box center [900, 257] width 341 height 14
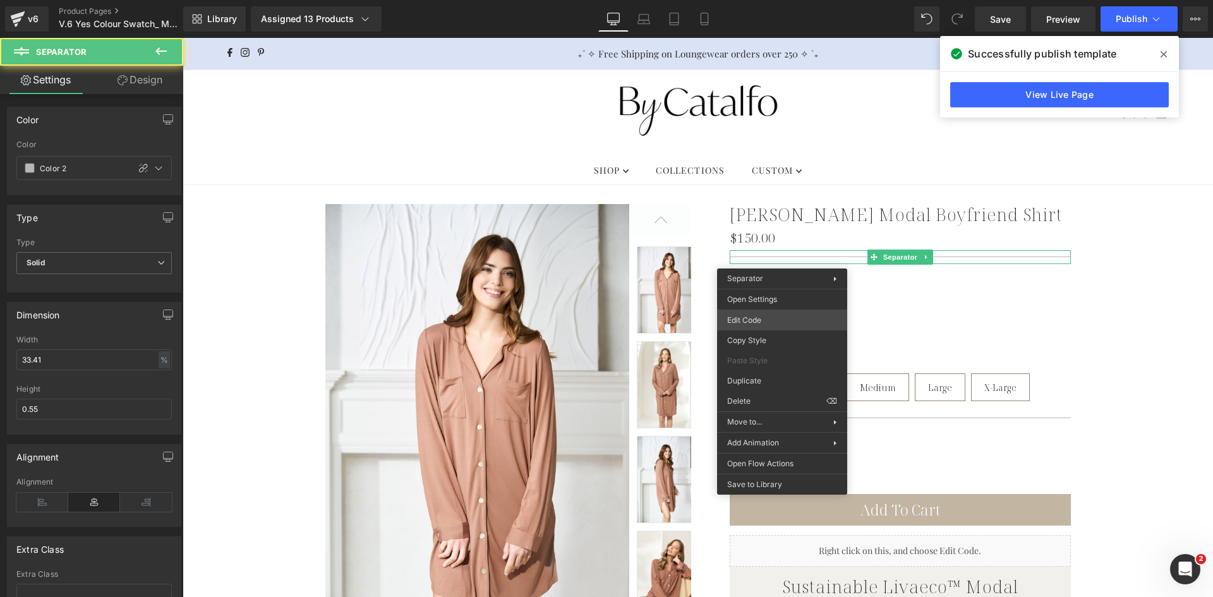
click at [772, 0] on div "Liquid You are previewing how the will restyle your page. You can not edit Elem…" at bounding box center [606, 0] width 1213 height 0
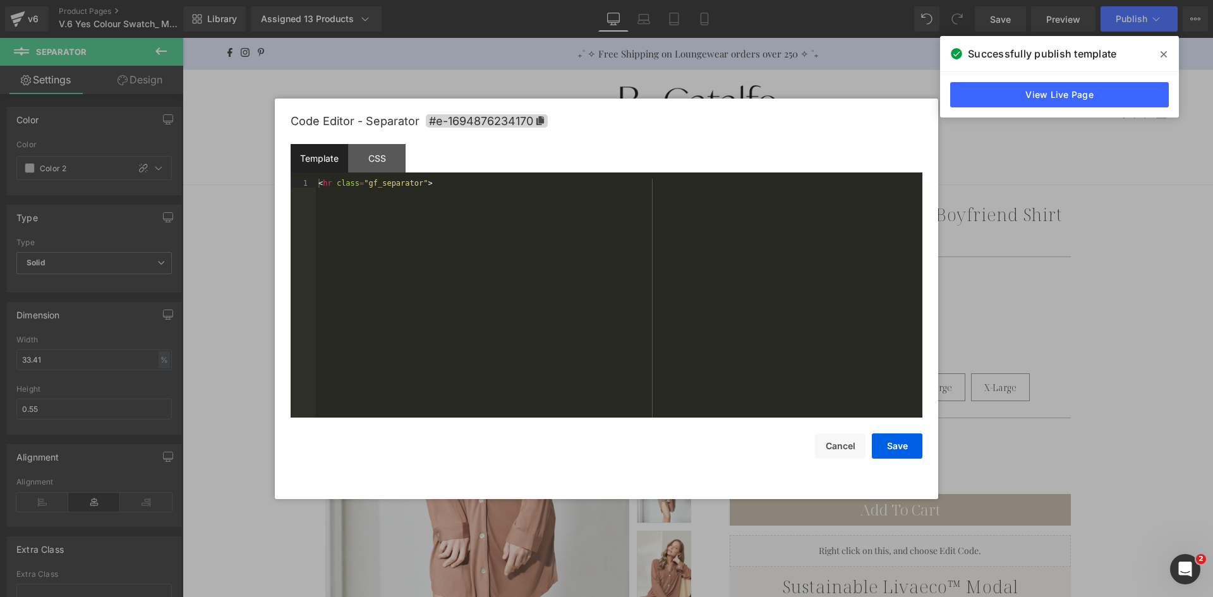
click at [515, 210] on div "< hr class = "gf_separator" >" at bounding box center [619, 307] width 606 height 256
click at [897, 448] on button "Save" at bounding box center [897, 445] width 51 height 25
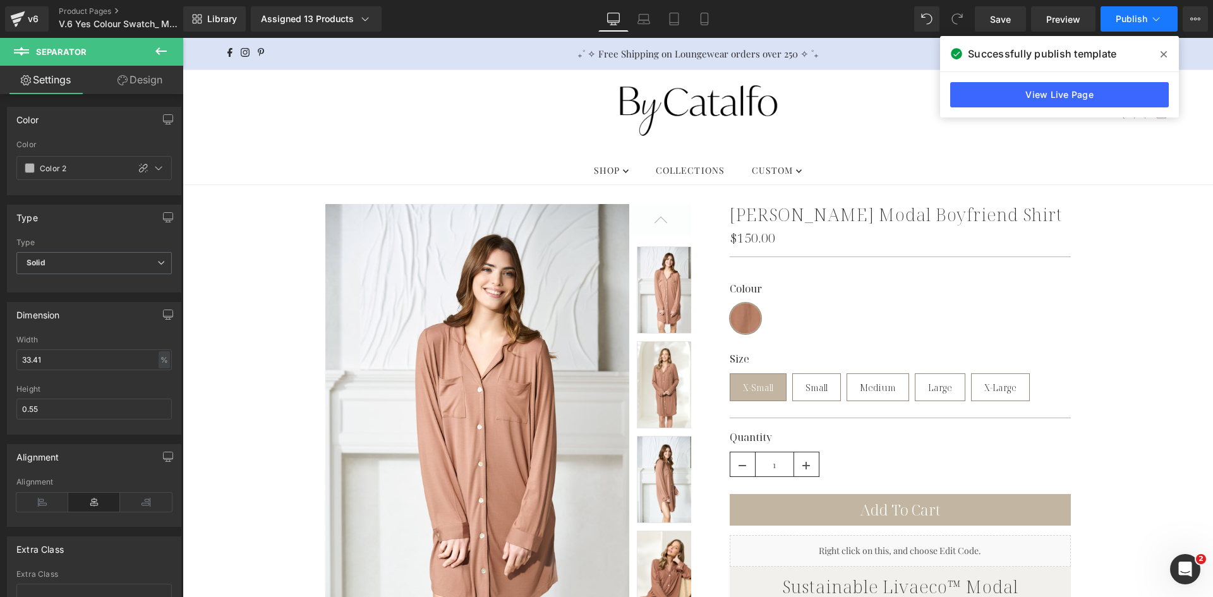
click at [1131, 17] on span "Publish" at bounding box center [1131, 19] width 32 height 10
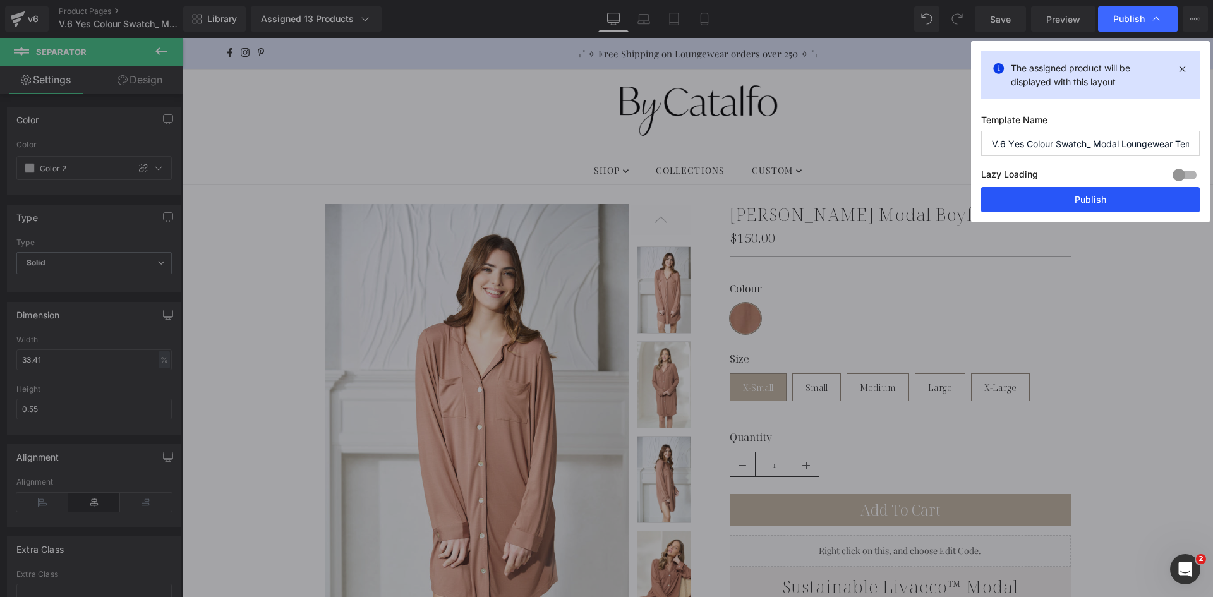
click at [1110, 199] on button "Publish" at bounding box center [1090, 199] width 219 height 25
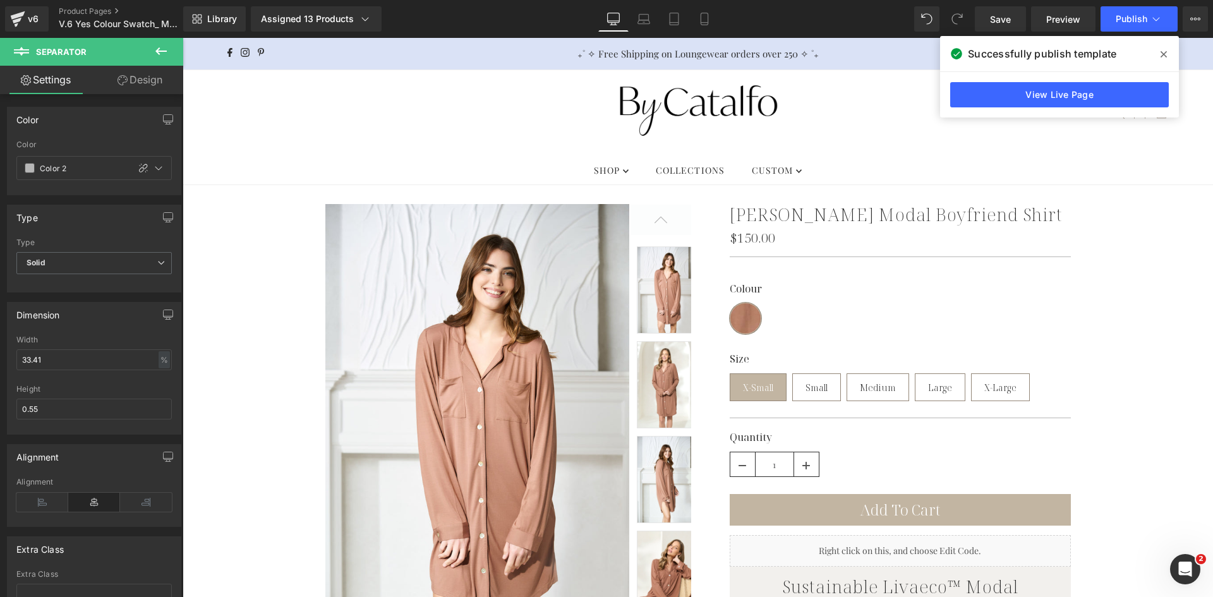
click at [1163, 52] on icon at bounding box center [1163, 54] width 6 height 10
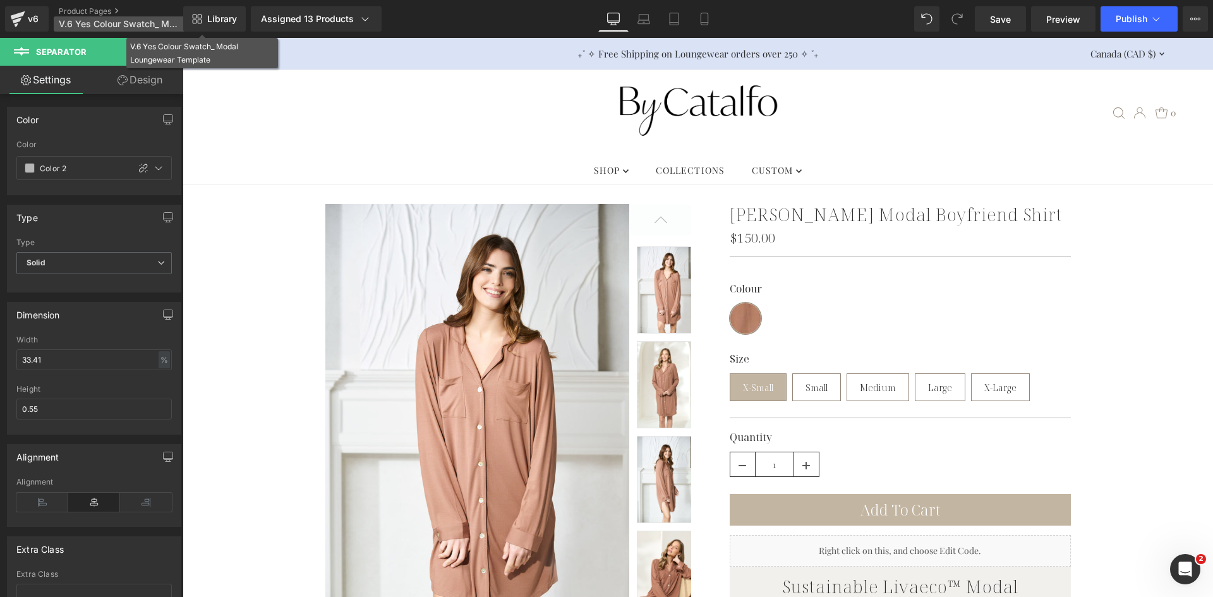
click at [112, 18] on p "V.6 Yes Colour Swatch_ Modal Loungewear Template" at bounding box center [126, 23] width 145 height 15
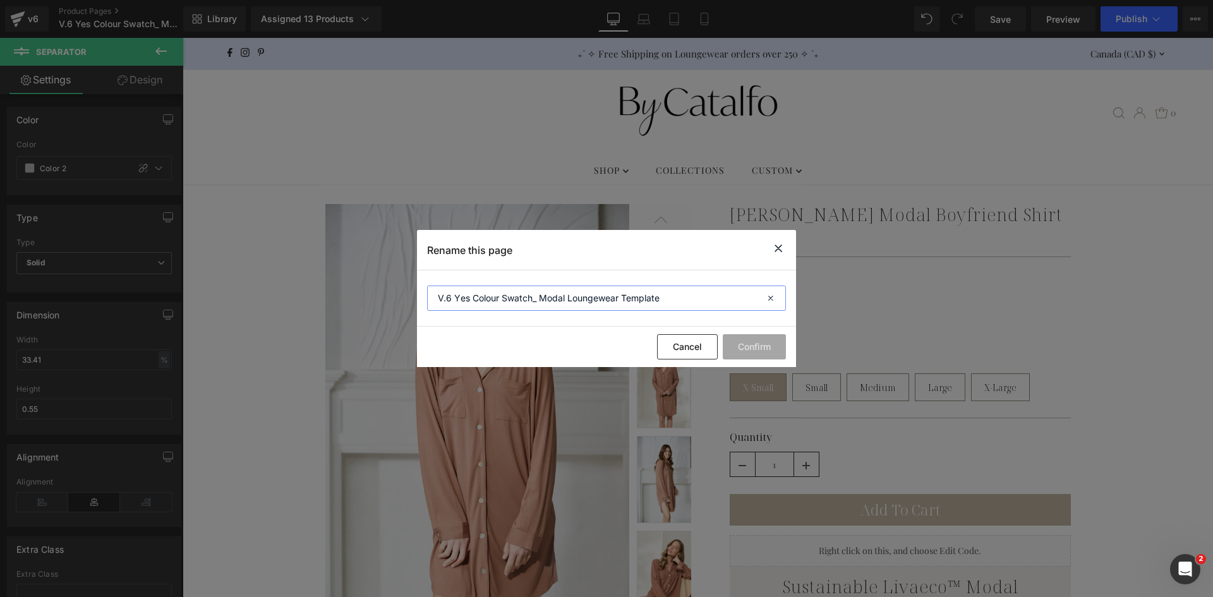
click at [683, 299] on input "V.6 Yes Colour Swatch_ Modal Loungewear Template" at bounding box center [606, 297] width 359 height 25
click at [692, 340] on button "Cancel" at bounding box center [687, 346] width 61 height 25
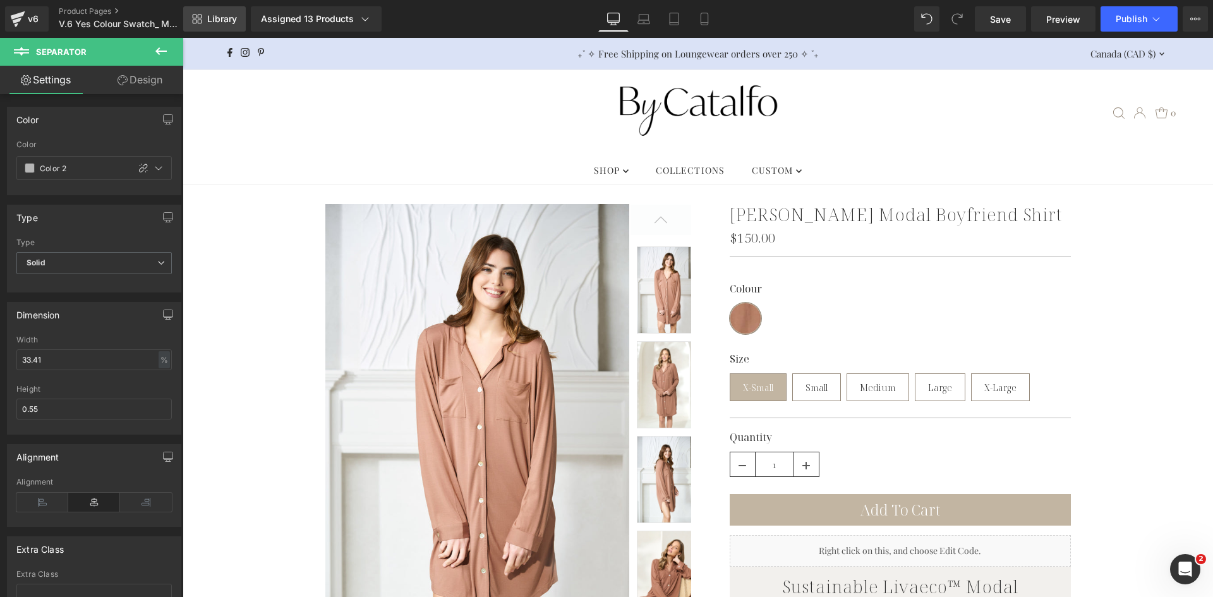
click at [222, 20] on span "Library" at bounding box center [222, 18] width 30 height 11
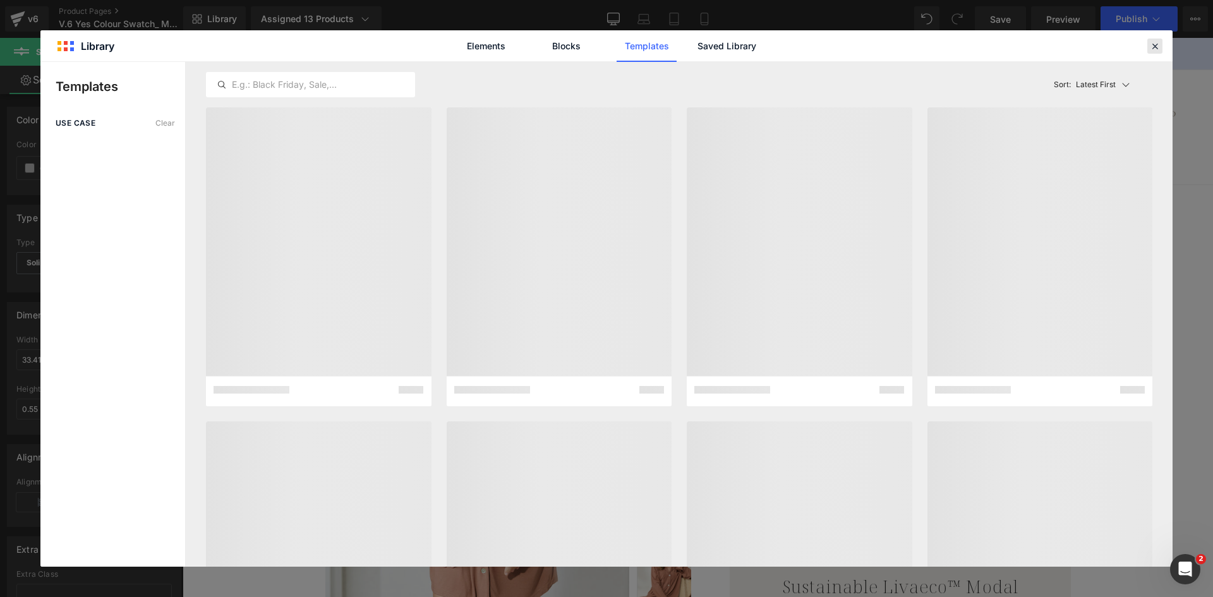
click at [1156, 45] on icon at bounding box center [1154, 45] width 11 height 11
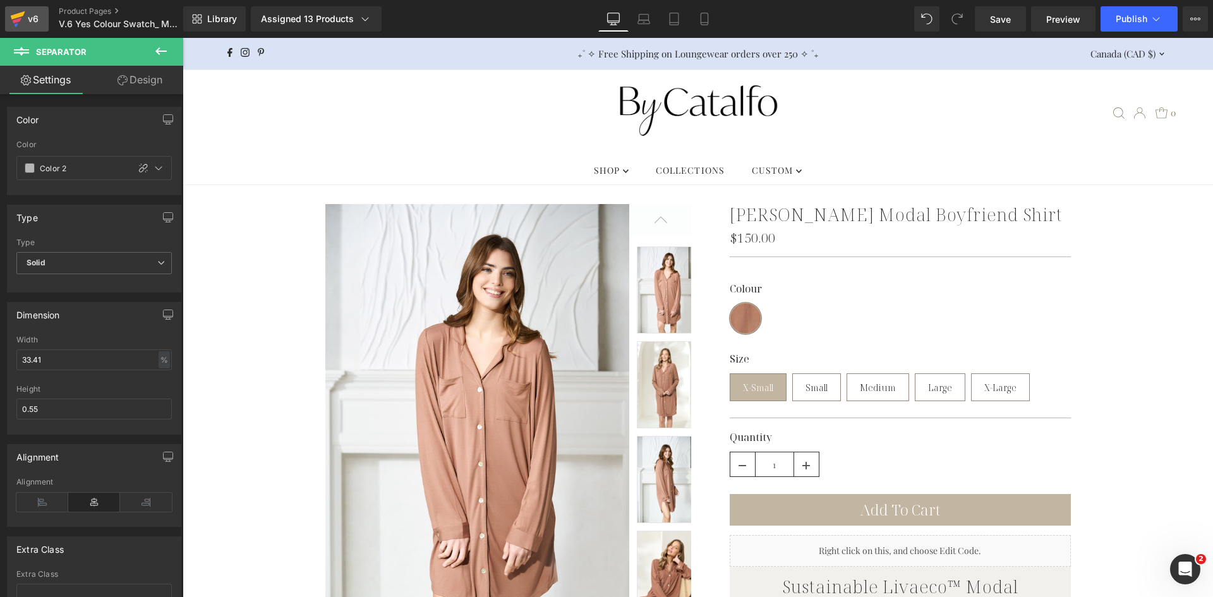
click at [37, 15] on div "v6" at bounding box center [33, 19] width 16 height 16
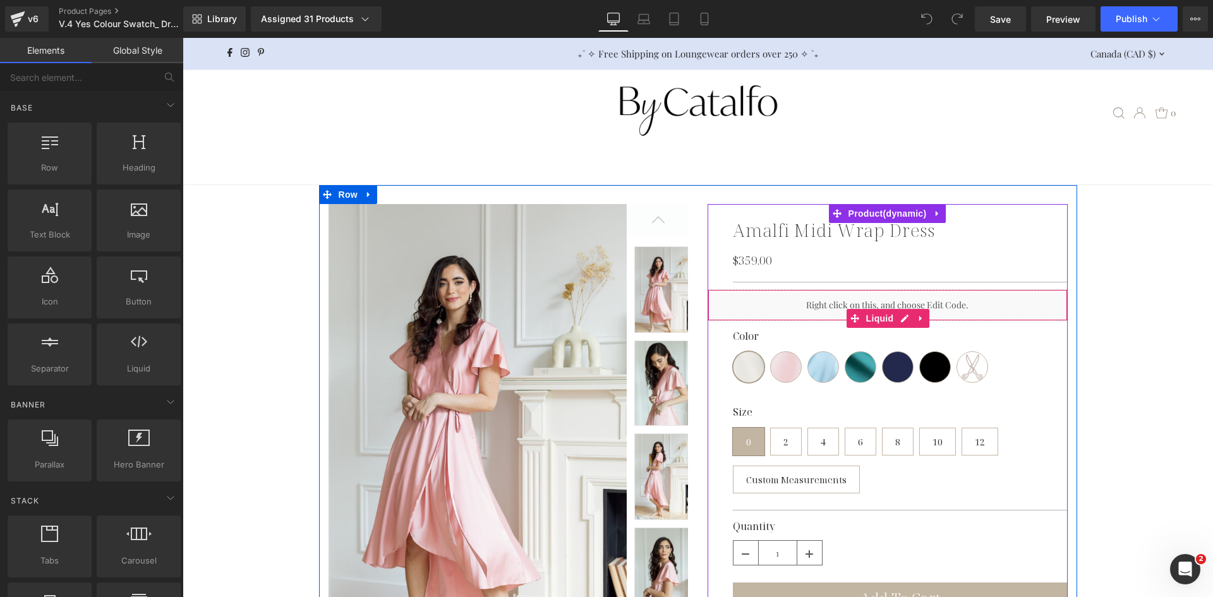
click at [808, 310] on div "Liquid" at bounding box center [887, 305] width 360 height 32
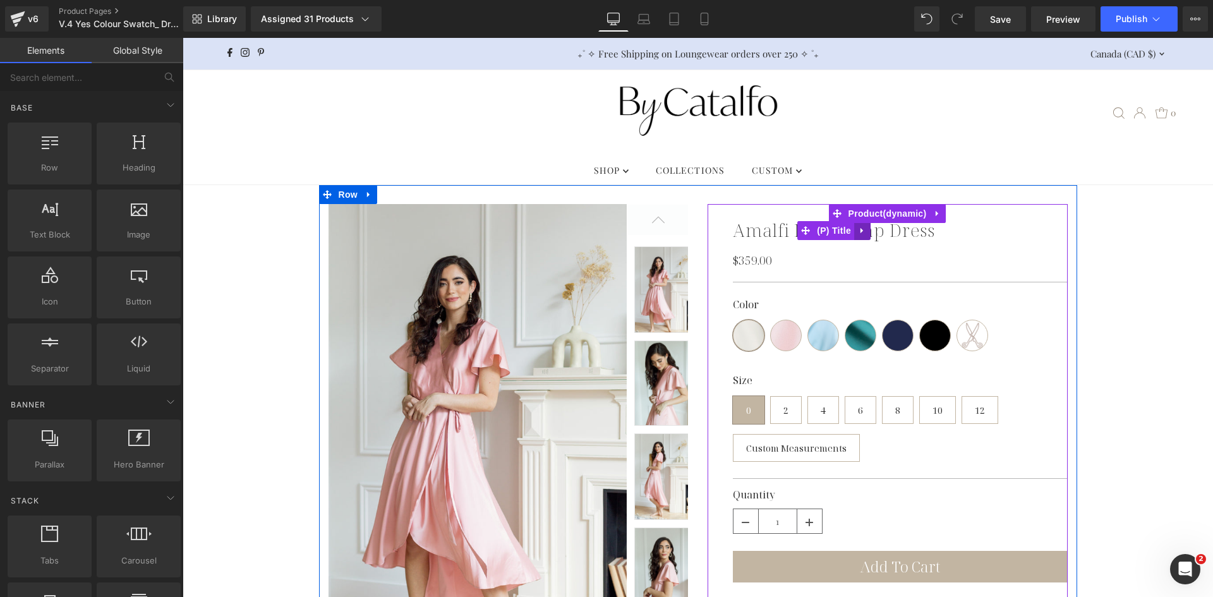
click at [854, 237] on link at bounding box center [862, 230] width 16 height 19
click at [882, 233] on icon at bounding box center [886, 229] width 9 height 9
click at [817, 233] on span "(P) Title" at bounding box center [834, 230] width 40 height 19
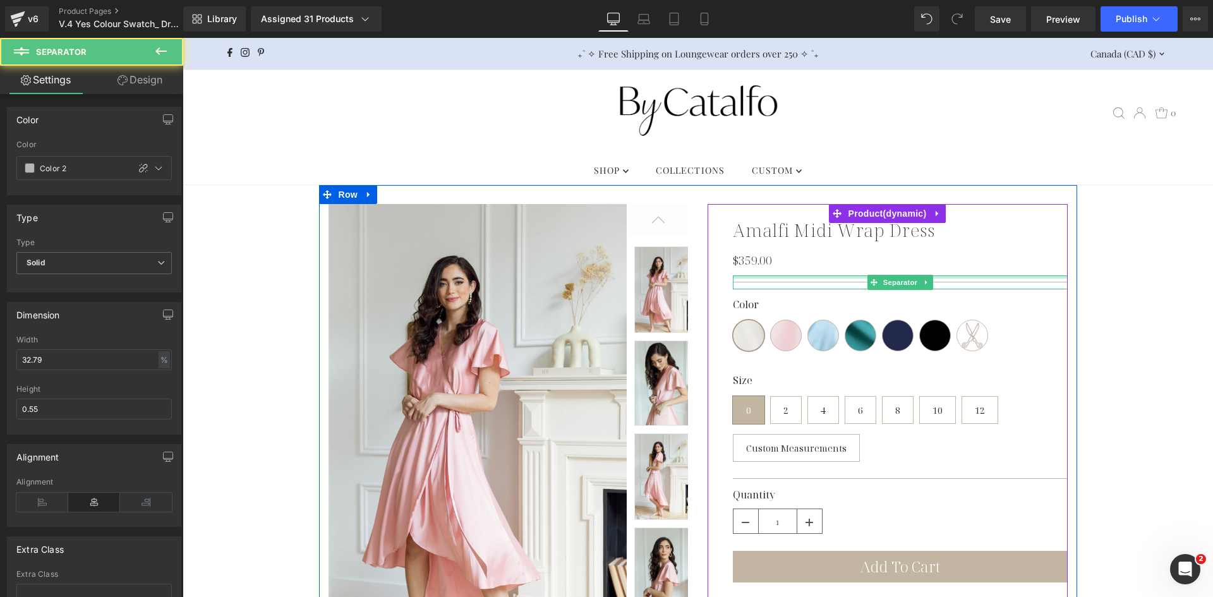
click at [815, 278] on div at bounding box center [900, 282] width 335 height 14
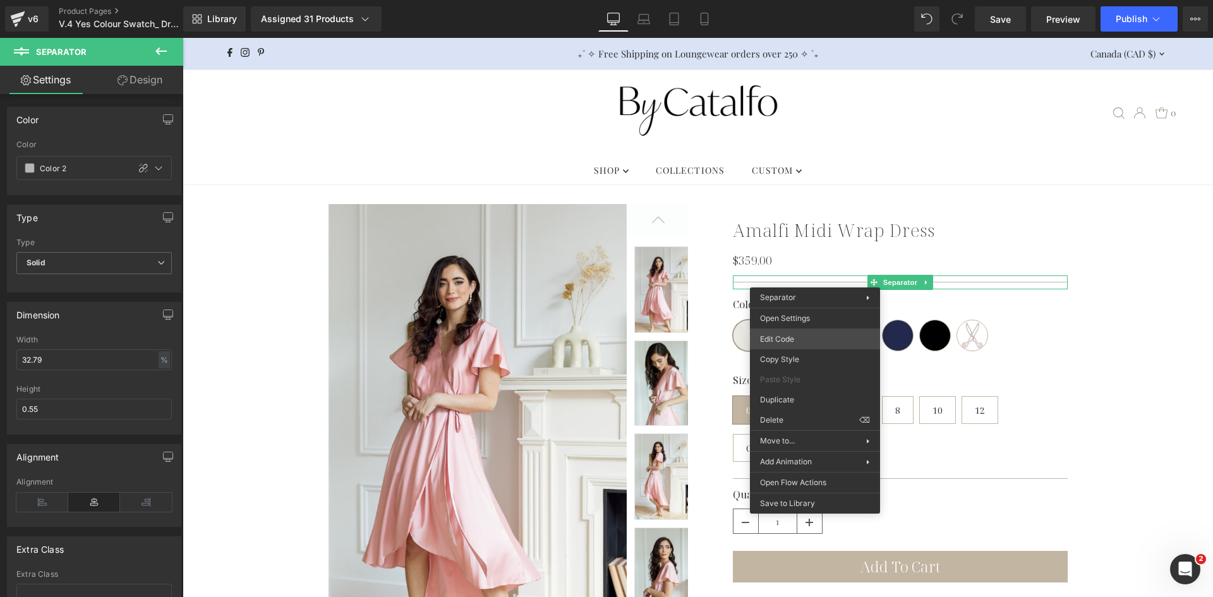
click at [821, 0] on div "(P) Title You are previewing how the will restyle your page. You can not edit E…" at bounding box center [606, 0] width 1213 height 0
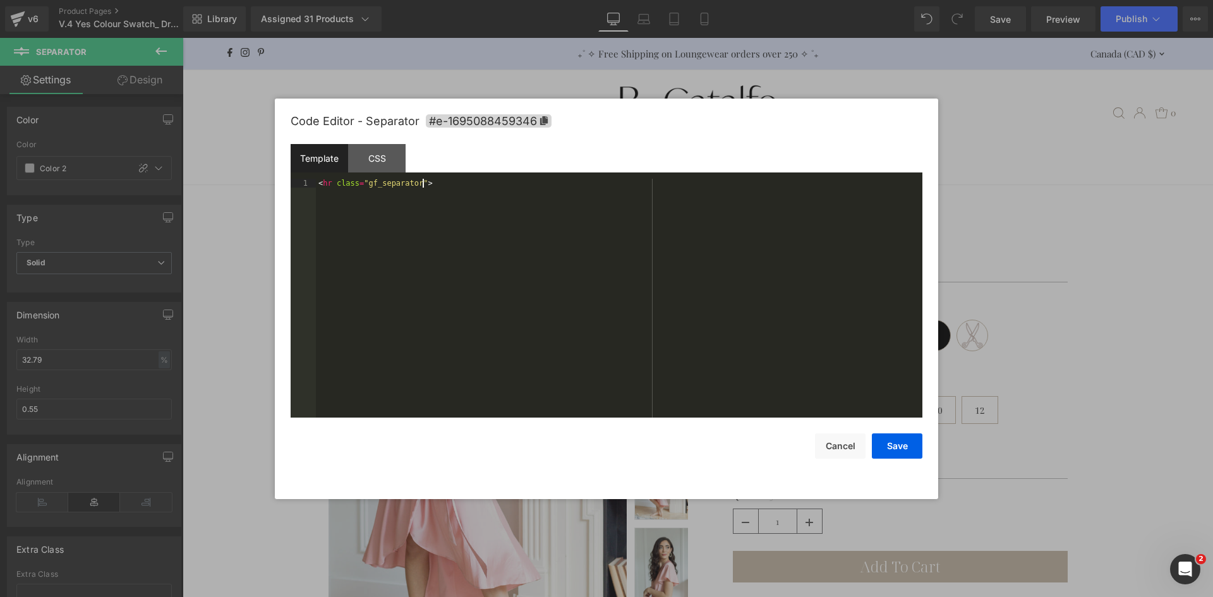
click at [537, 212] on div "< hr class = "gf_separator" >" at bounding box center [619, 307] width 606 height 256
click at [902, 438] on button "Save" at bounding box center [897, 445] width 51 height 25
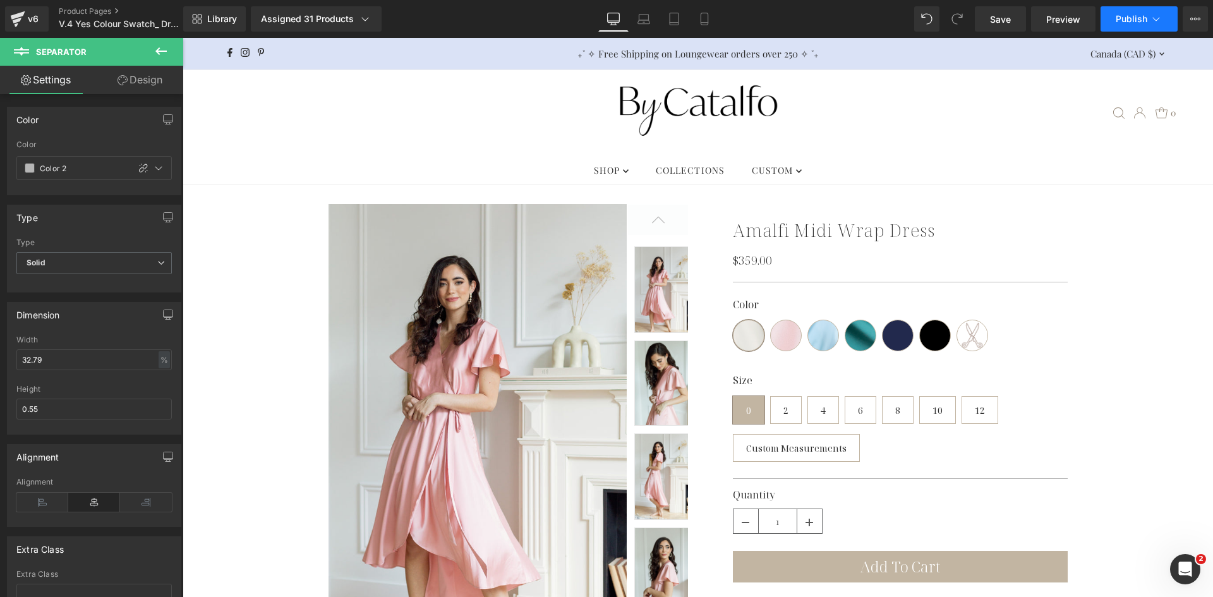
click at [1134, 18] on span "Publish" at bounding box center [1131, 19] width 32 height 10
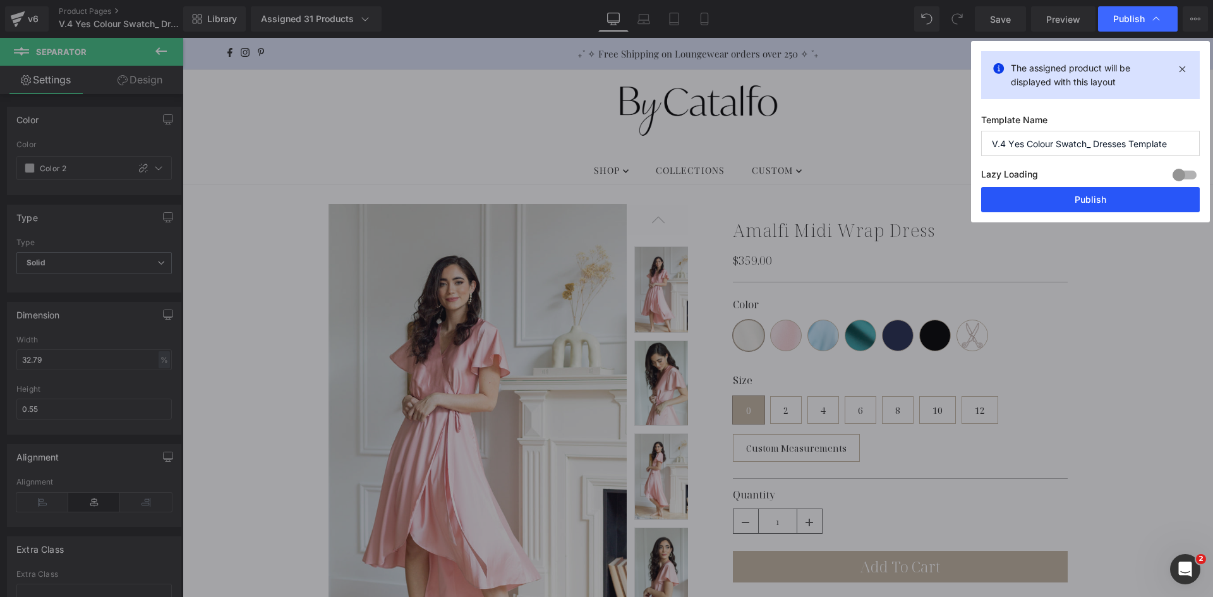
click at [1082, 191] on button "Publish" at bounding box center [1090, 199] width 219 height 25
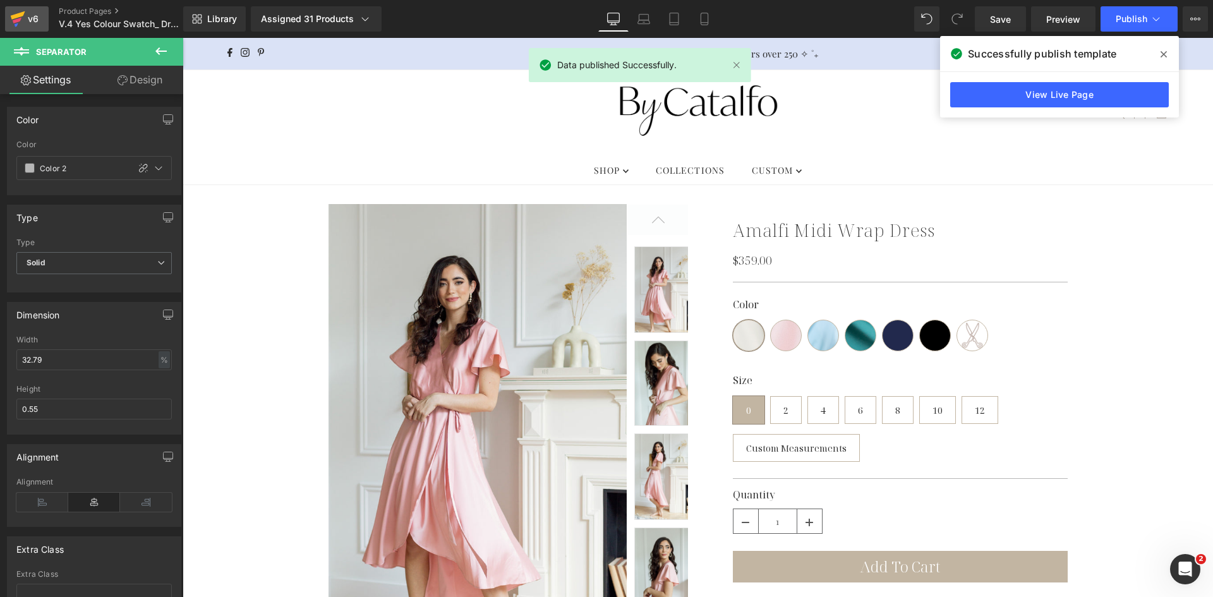
click at [45, 14] on link "v6" at bounding box center [27, 18] width 44 height 25
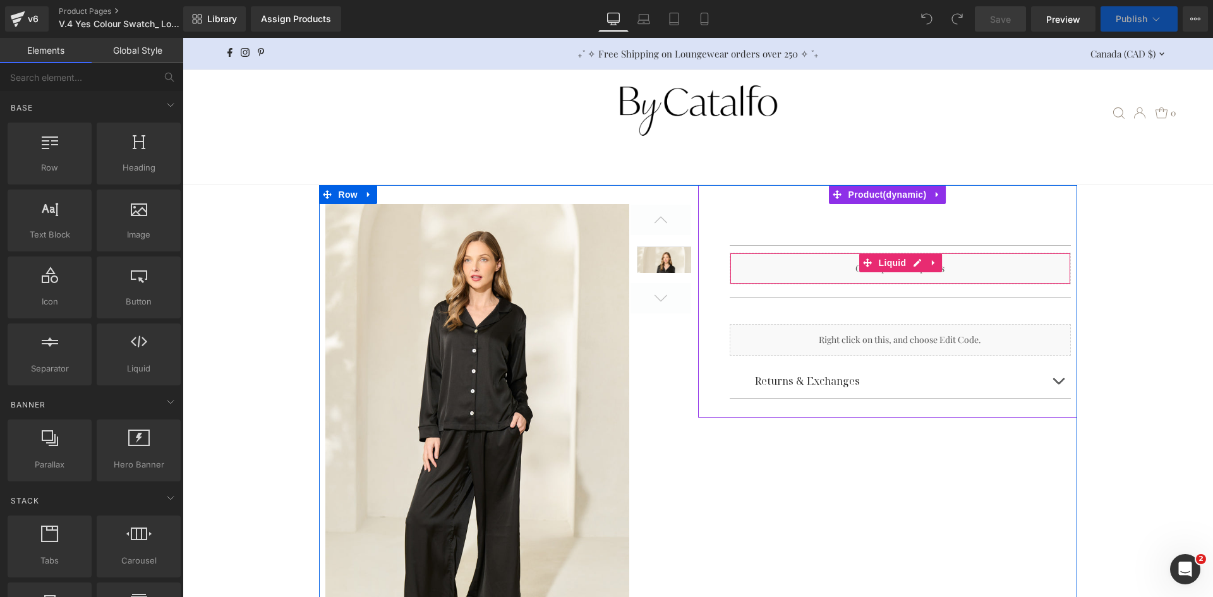
click at [811, 263] on div "Liquid" at bounding box center [900, 269] width 341 height 32
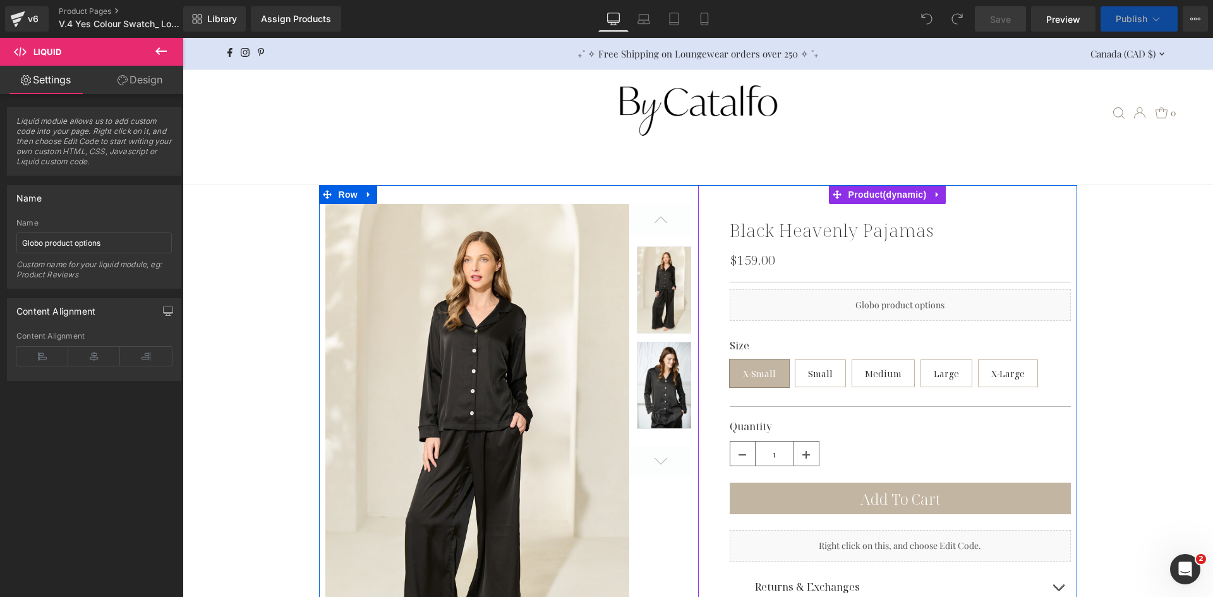
click at [817, 270] on div "Black Heavenly Pajamas (P) Title $159.00 $0 (P) Price Separator Liquid Colour B…" at bounding box center [887, 404] width 366 height 401
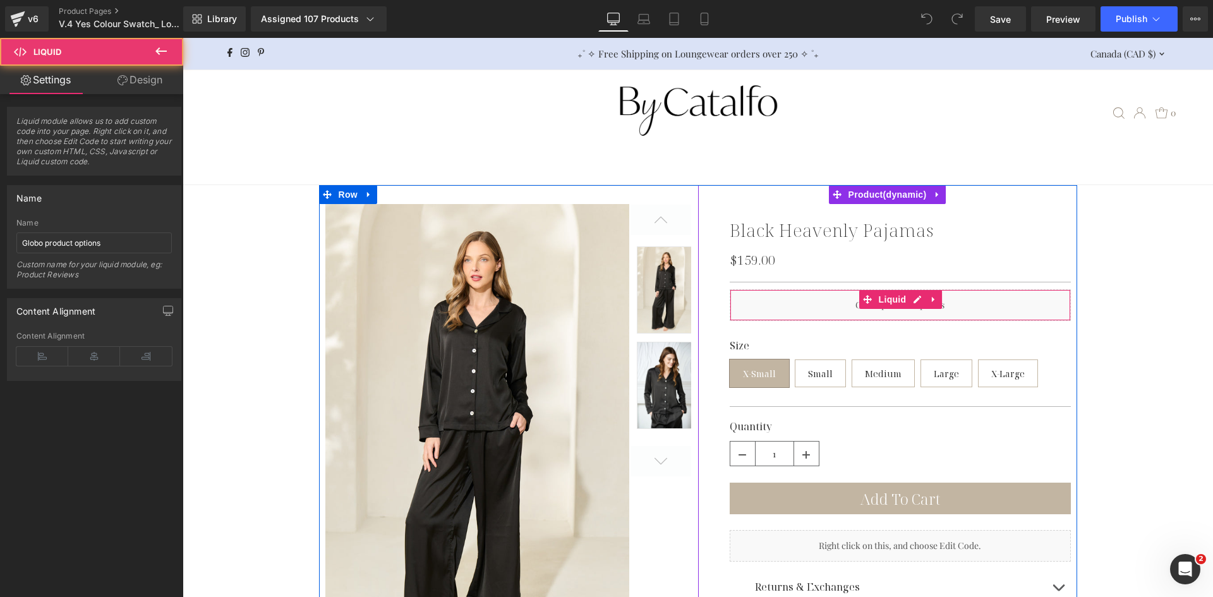
click at [798, 316] on div "Liquid" at bounding box center [900, 305] width 341 height 32
click at [814, 313] on div "Liquid" at bounding box center [900, 305] width 341 height 32
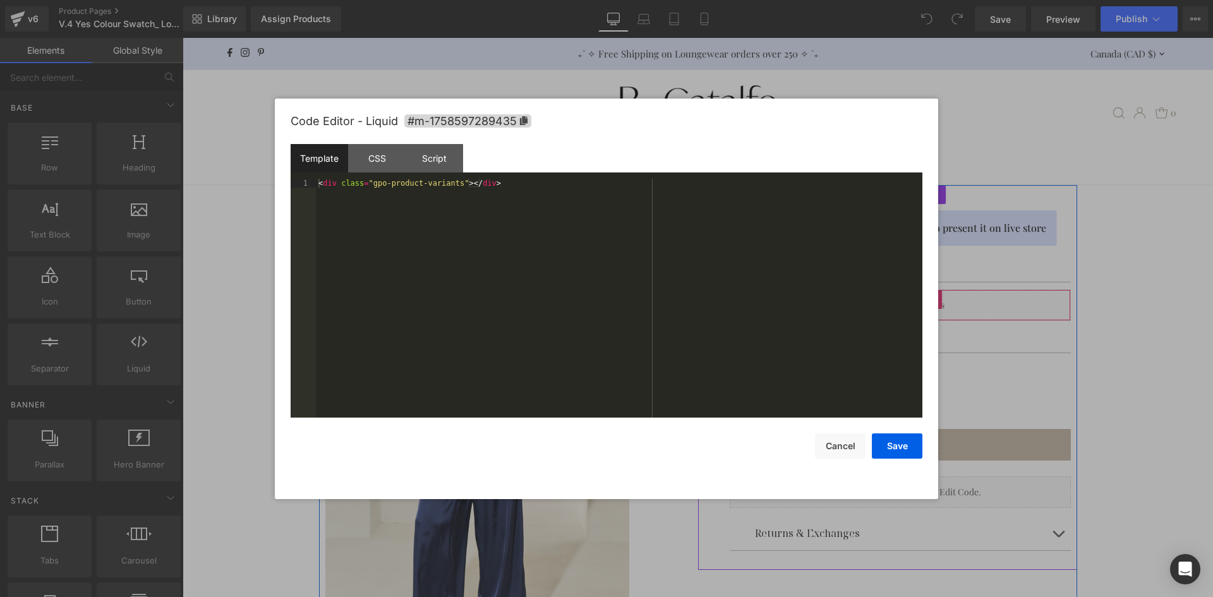
click at [909, 304] on div "Liquid" at bounding box center [900, 305] width 341 height 32
click at [830, 448] on button "Cancel" at bounding box center [840, 445] width 51 height 25
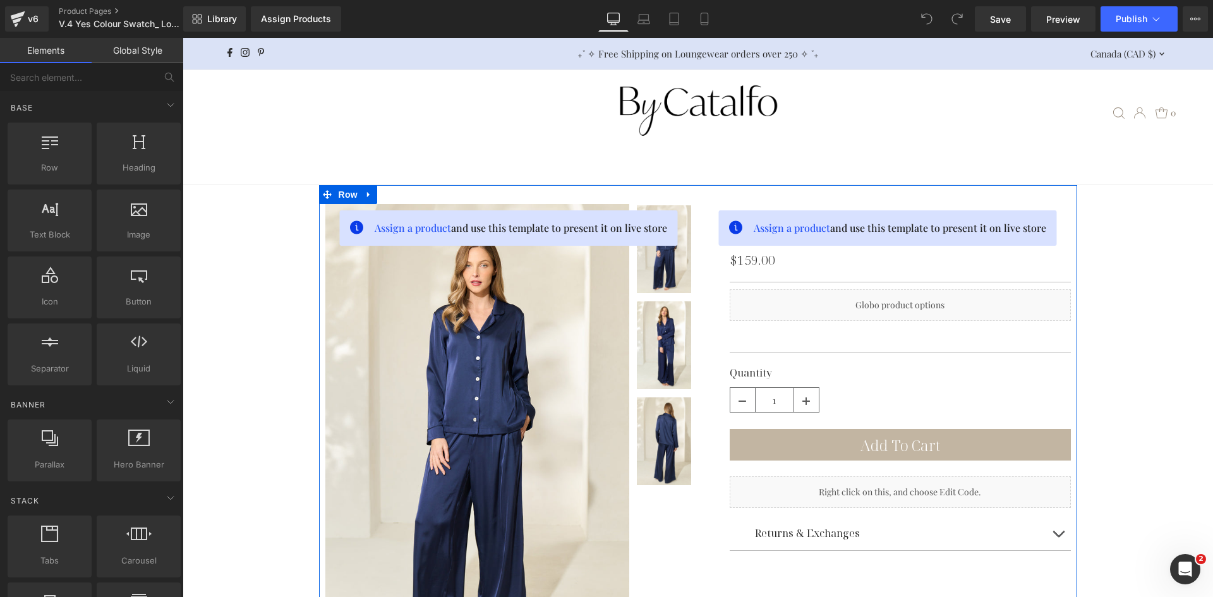
click at [880, 303] on div "Liquid" at bounding box center [900, 305] width 341 height 32
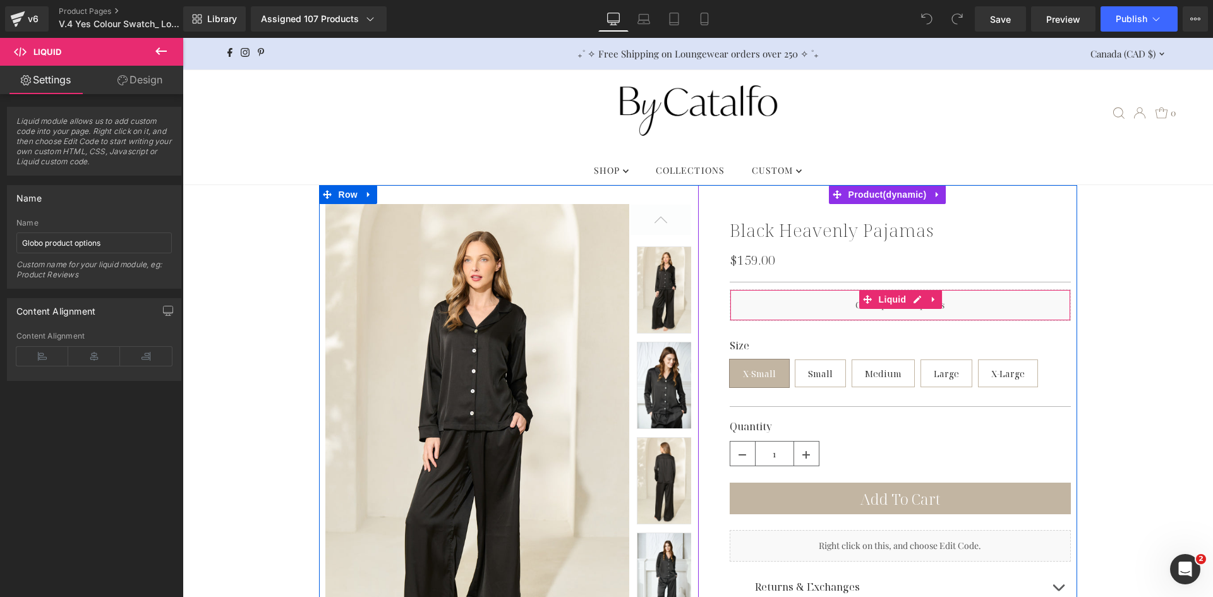
click at [838, 313] on div "Liquid" at bounding box center [900, 305] width 341 height 32
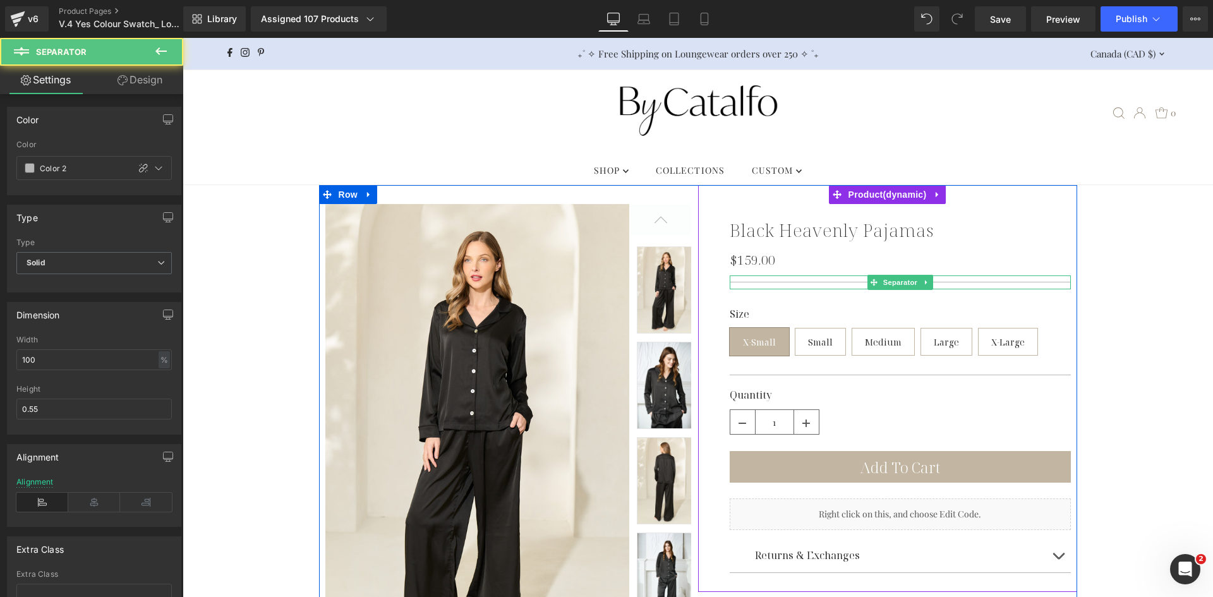
click at [810, 279] on div at bounding box center [900, 282] width 341 height 14
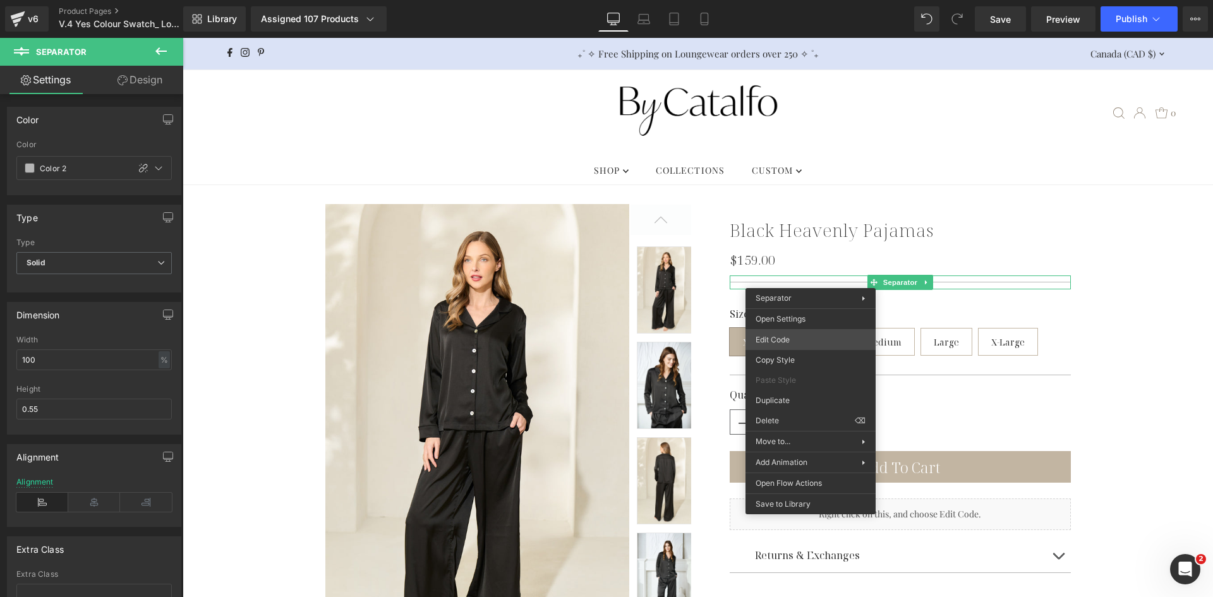
click at [807, 0] on div "You are previewing how the will restyle your page. You can not edit Elements in…" at bounding box center [606, 0] width 1213 height 0
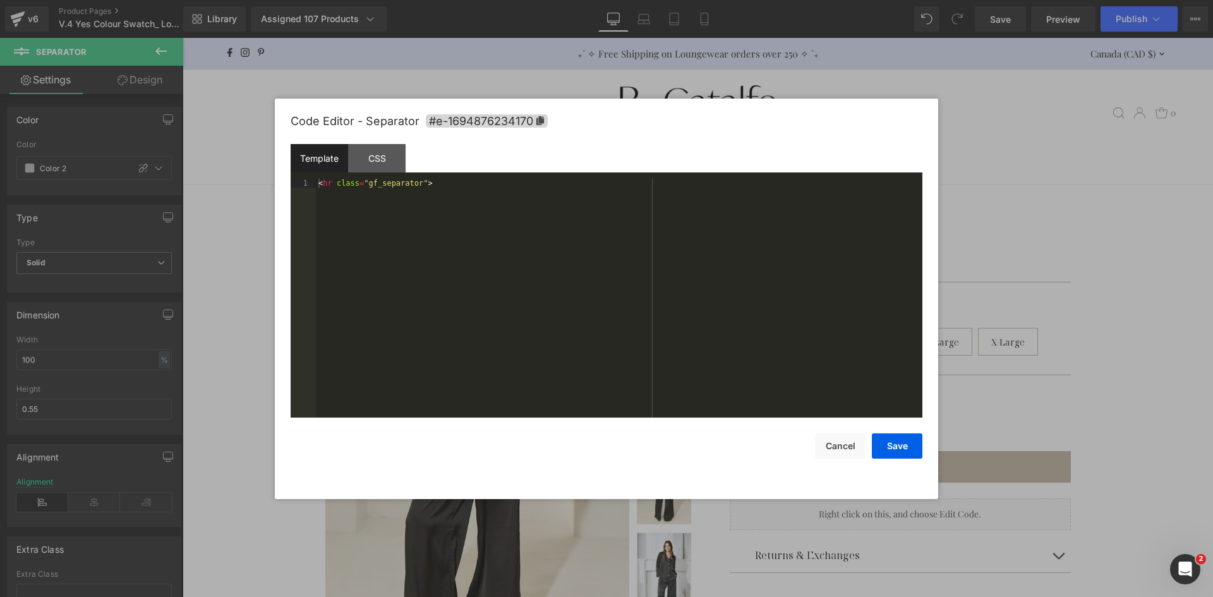
click at [663, 302] on div "< hr class = "gf_separator" >" at bounding box center [619, 307] width 606 height 256
click at [906, 443] on button "Save" at bounding box center [897, 445] width 51 height 25
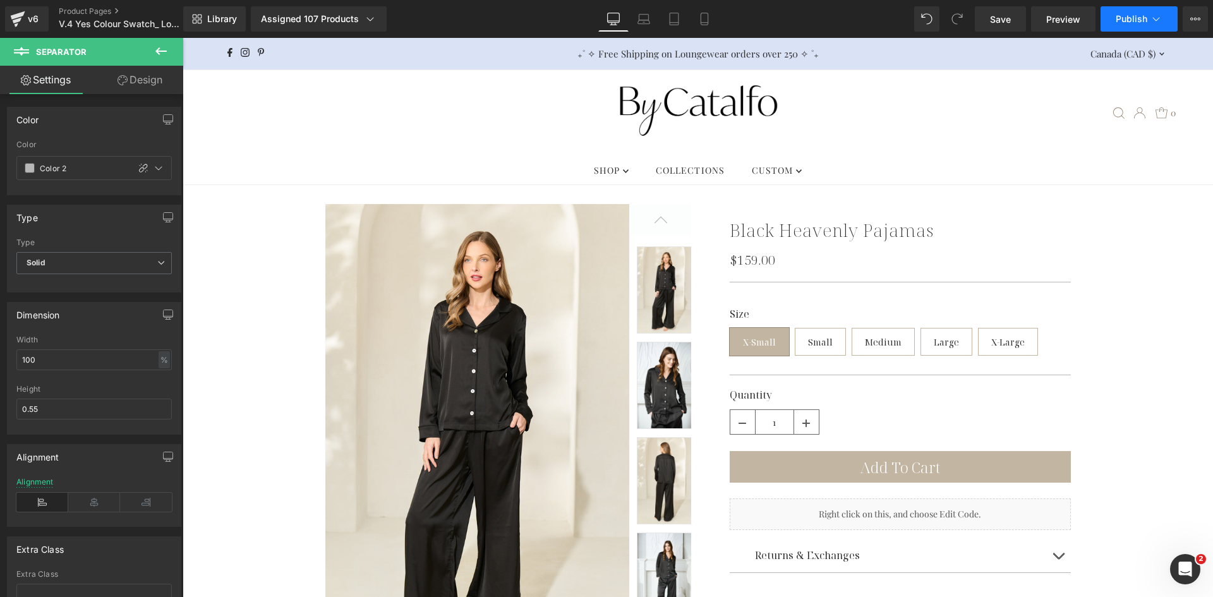
click at [1104, 27] on button "Publish" at bounding box center [1138, 18] width 77 height 25
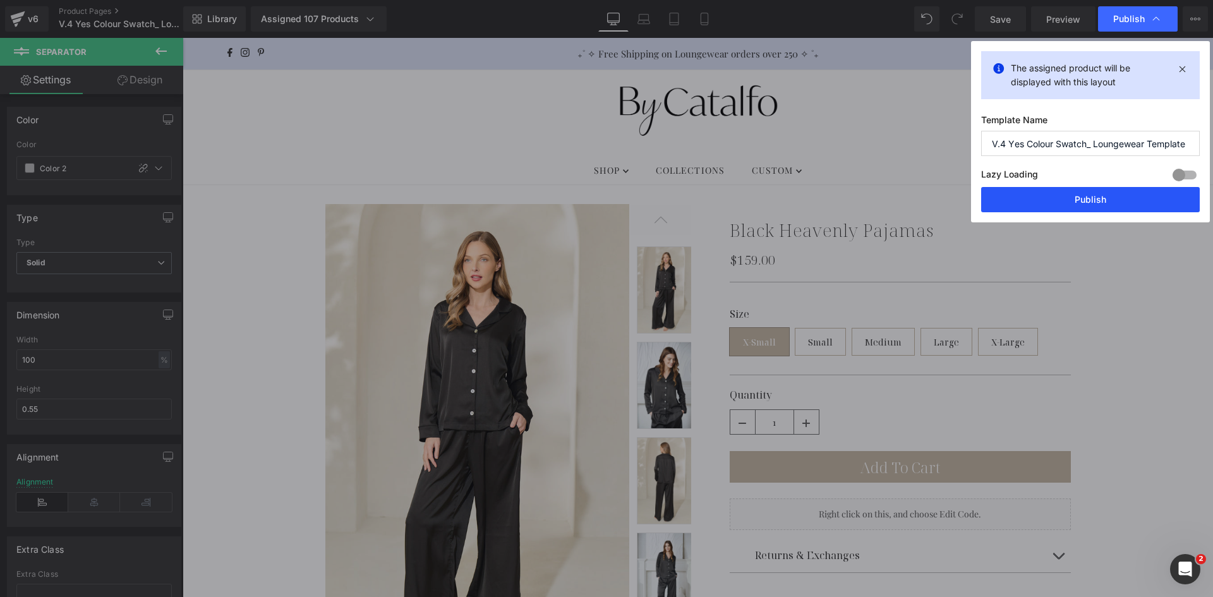
drag, startPoint x: 1069, startPoint y: 201, endPoint x: 857, endPoint y: 159, distance: 215.7
click at [1069, 201] on button "Publish" at bounding box center [1090, 199] width 219 height 25
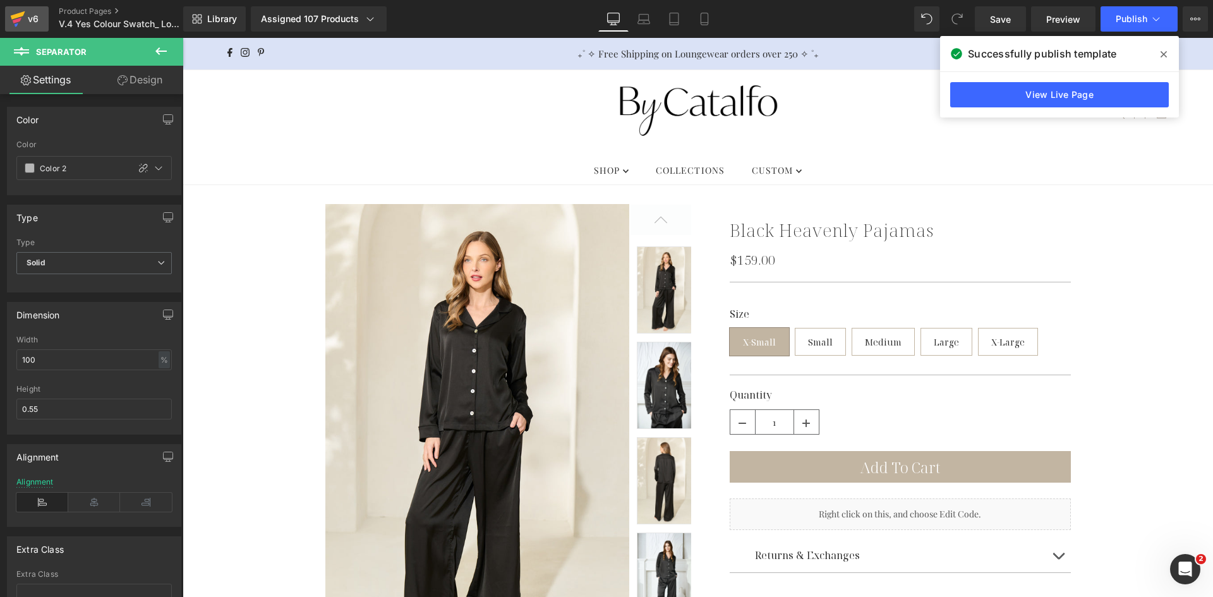
click at [18, 22] on icon at bounding box center [17, 19] width 15 height 32
